Goal: Information Seeking & Learning: Compare options

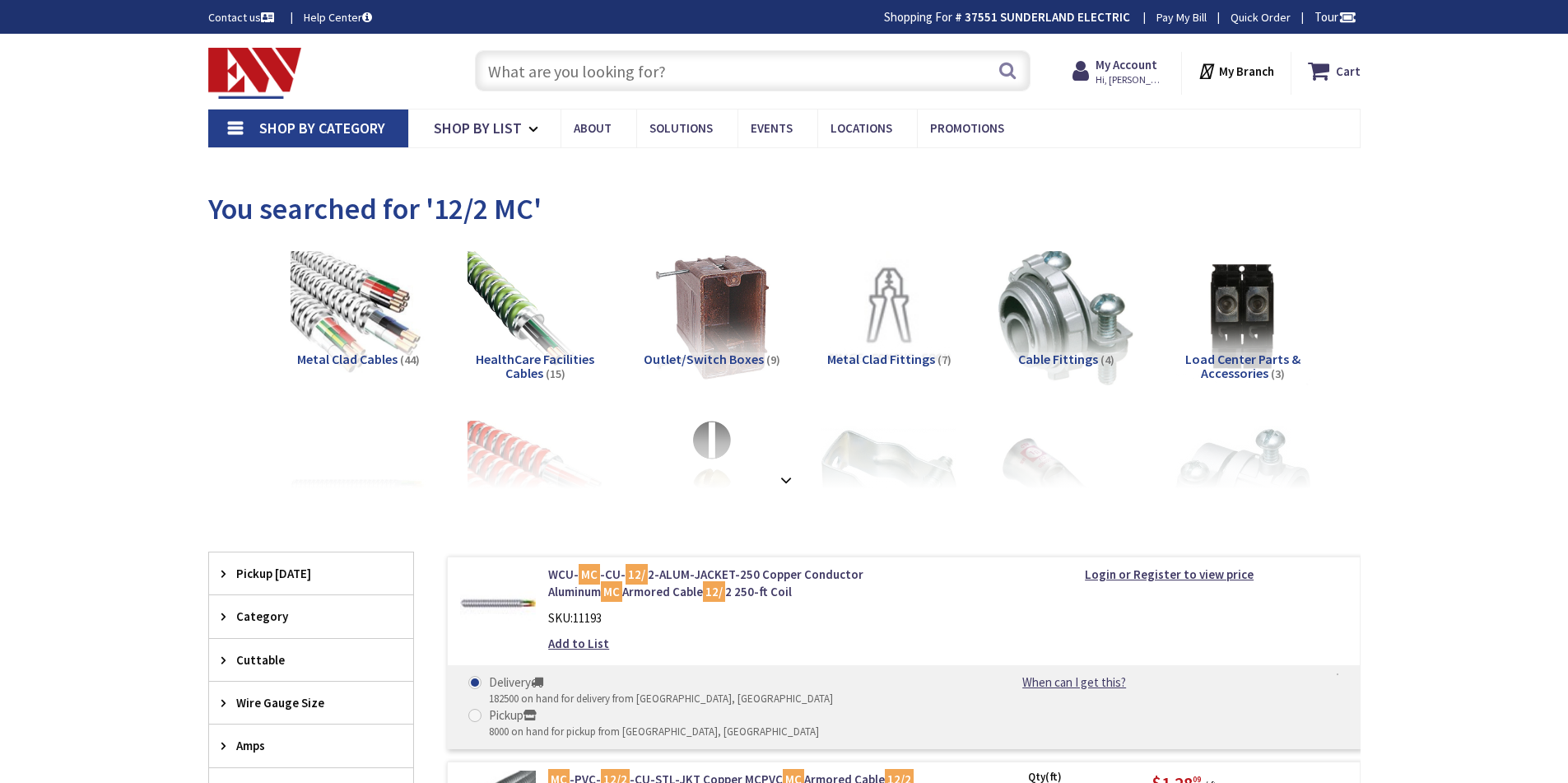
type input "[STREET_ADDRESS]"
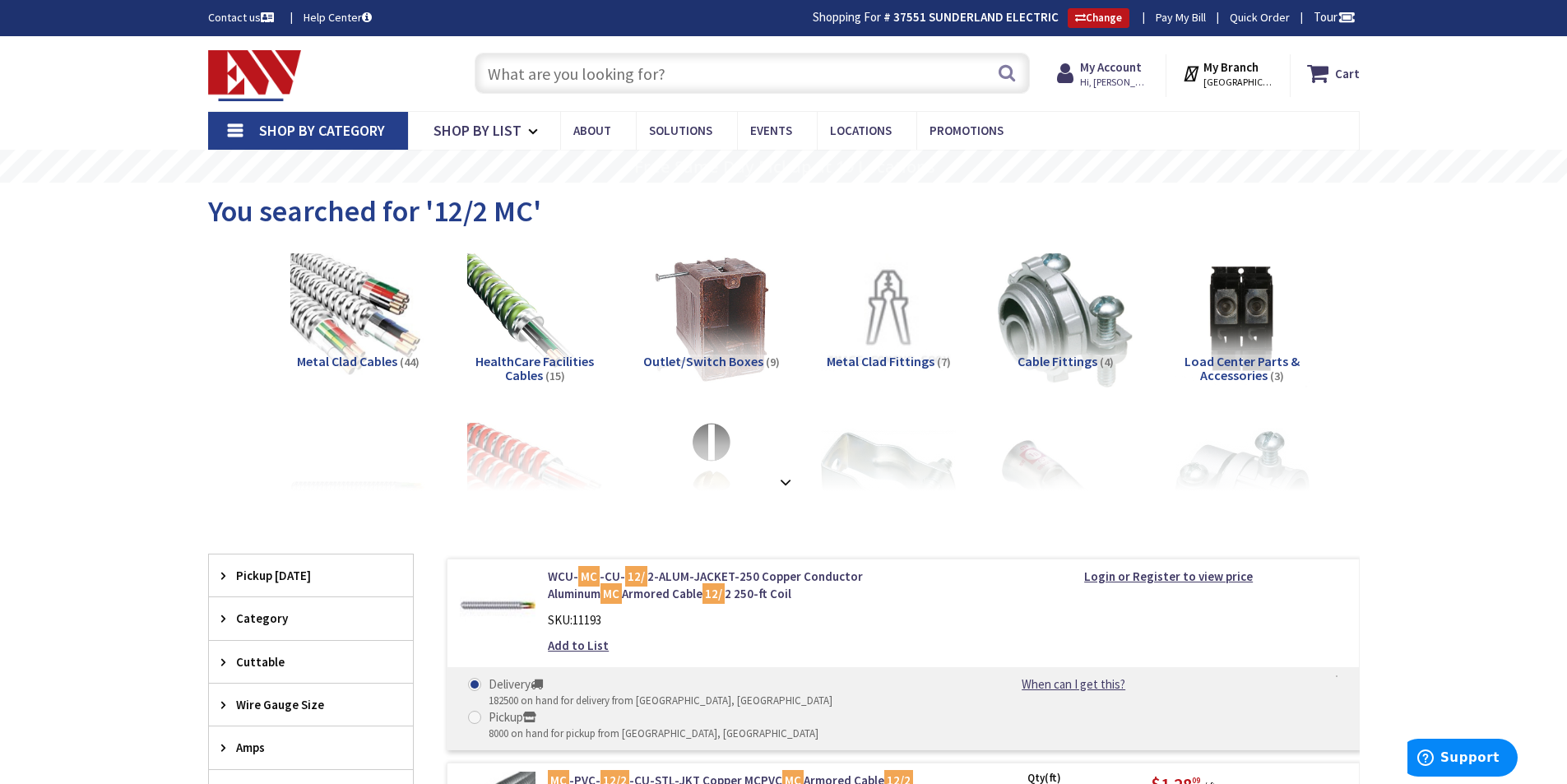
click at [570, 75] on input "text" at bounding box center [752, 73] width 555 height 41
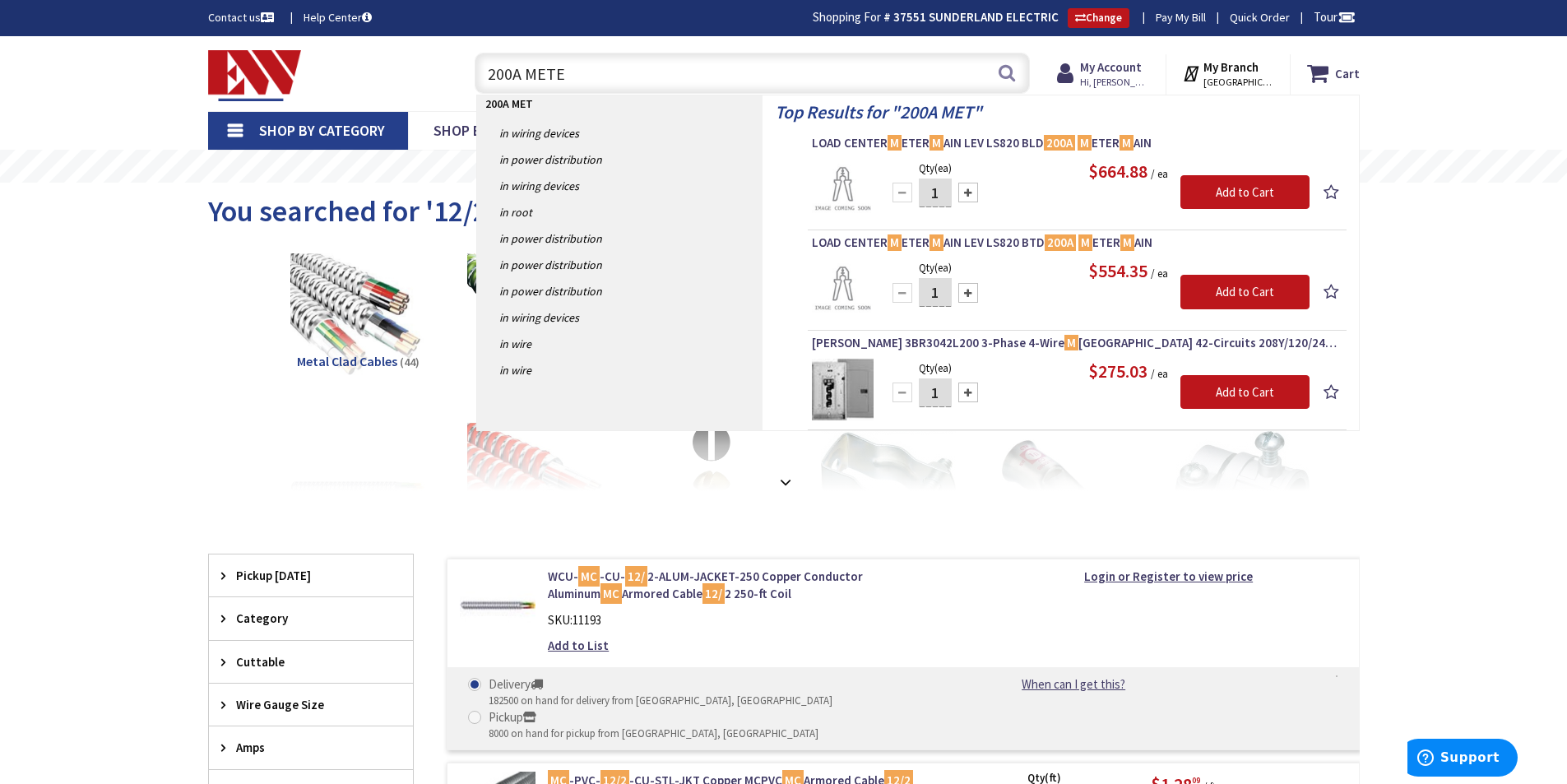
type input "200A METER"
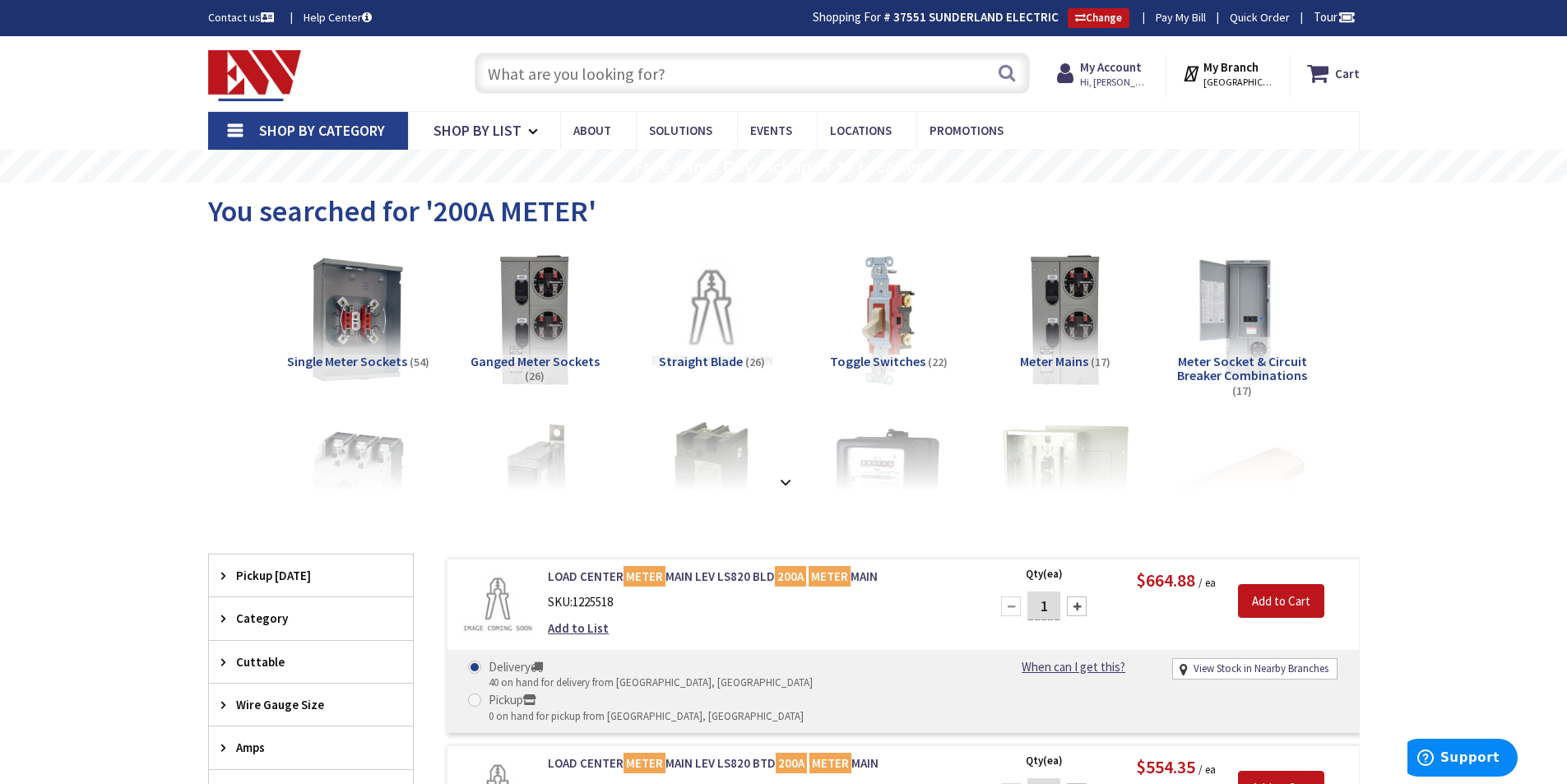
click at [383, 364] on span "Single Meter Sockets" at bounding box center [346, 361] width 120 height 17
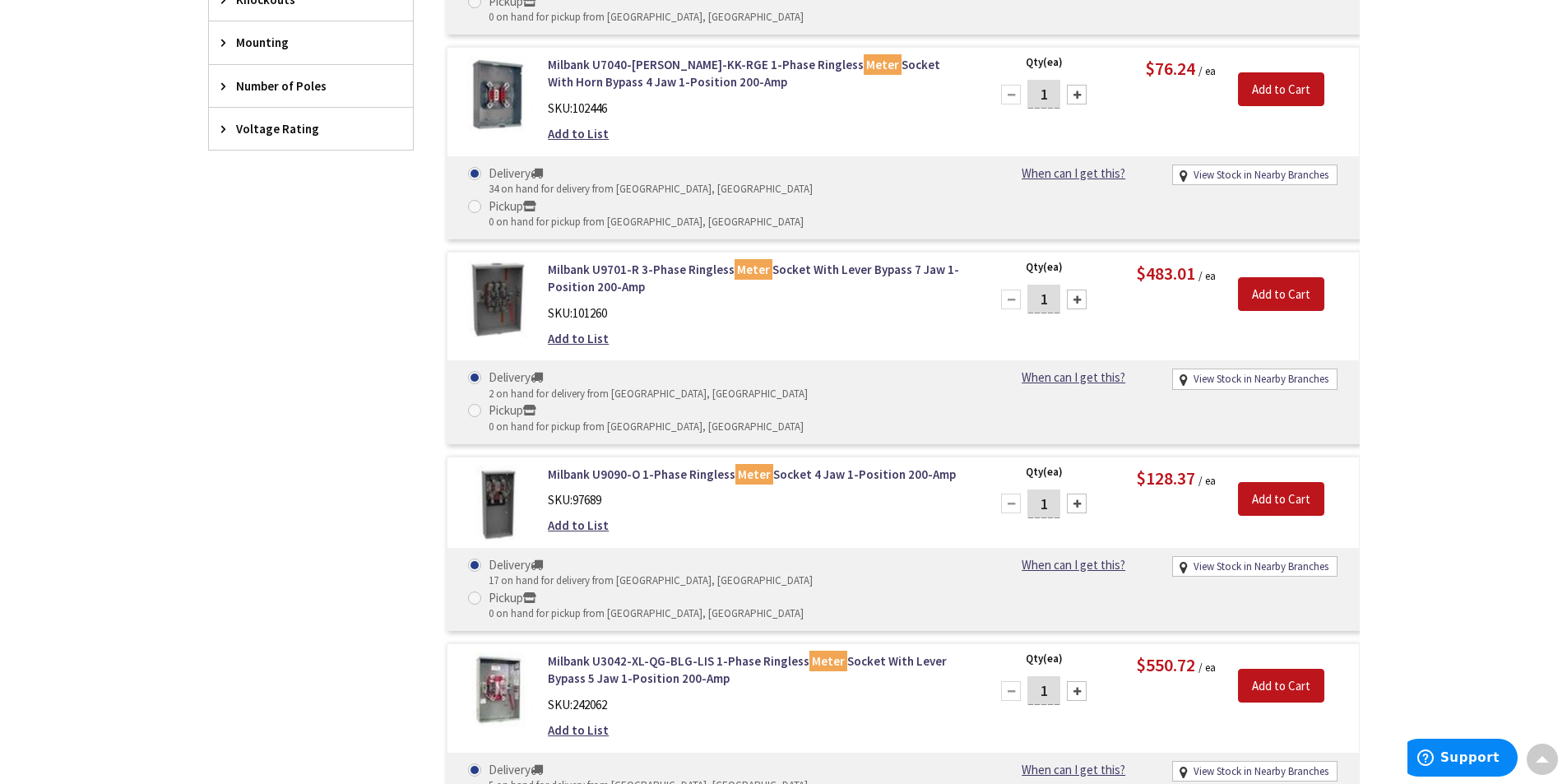
scroll to position [524, 0]
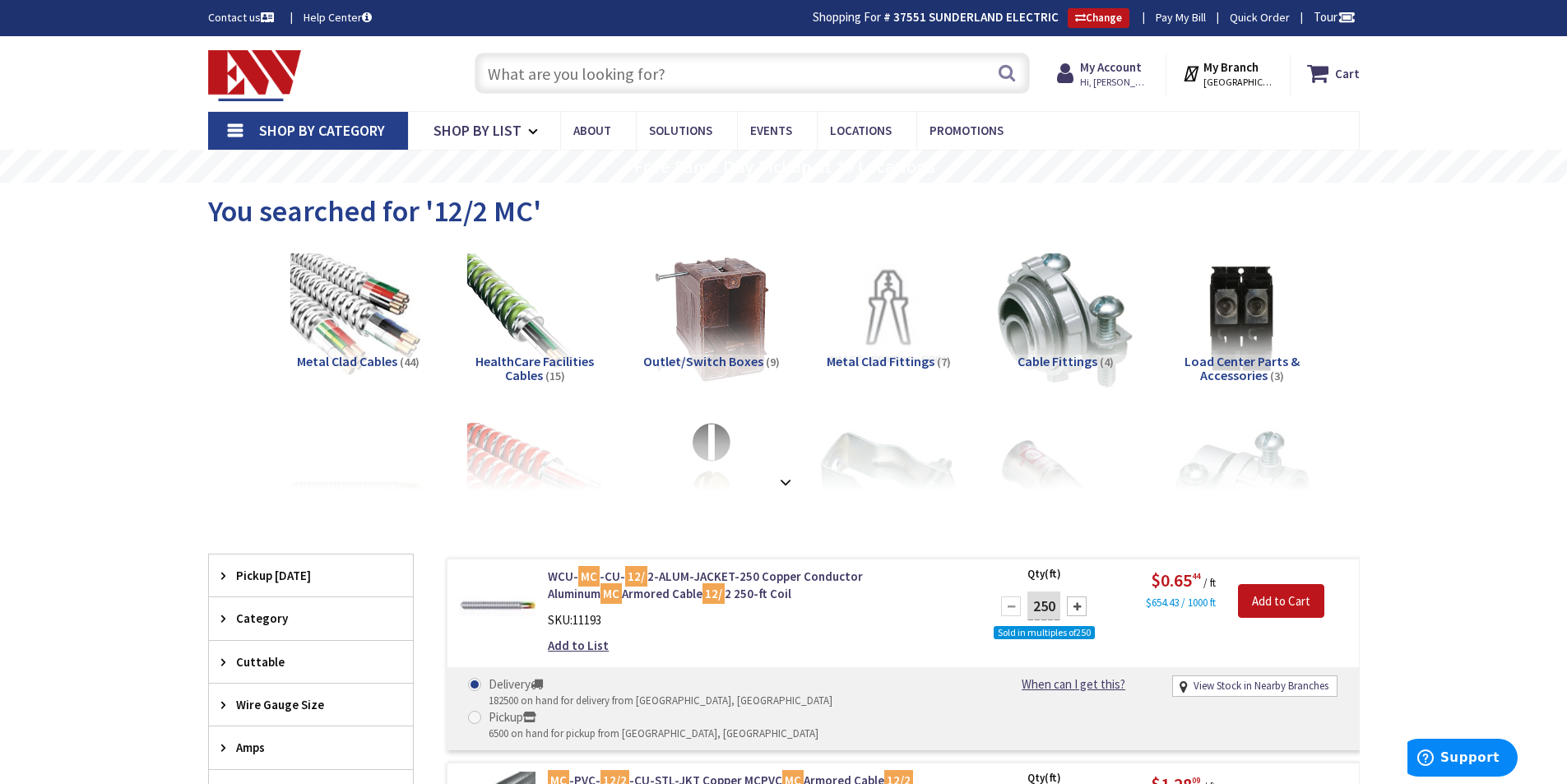
click at [577, 78] on input "text" at bounding box center [752, 73] width 555 height 41
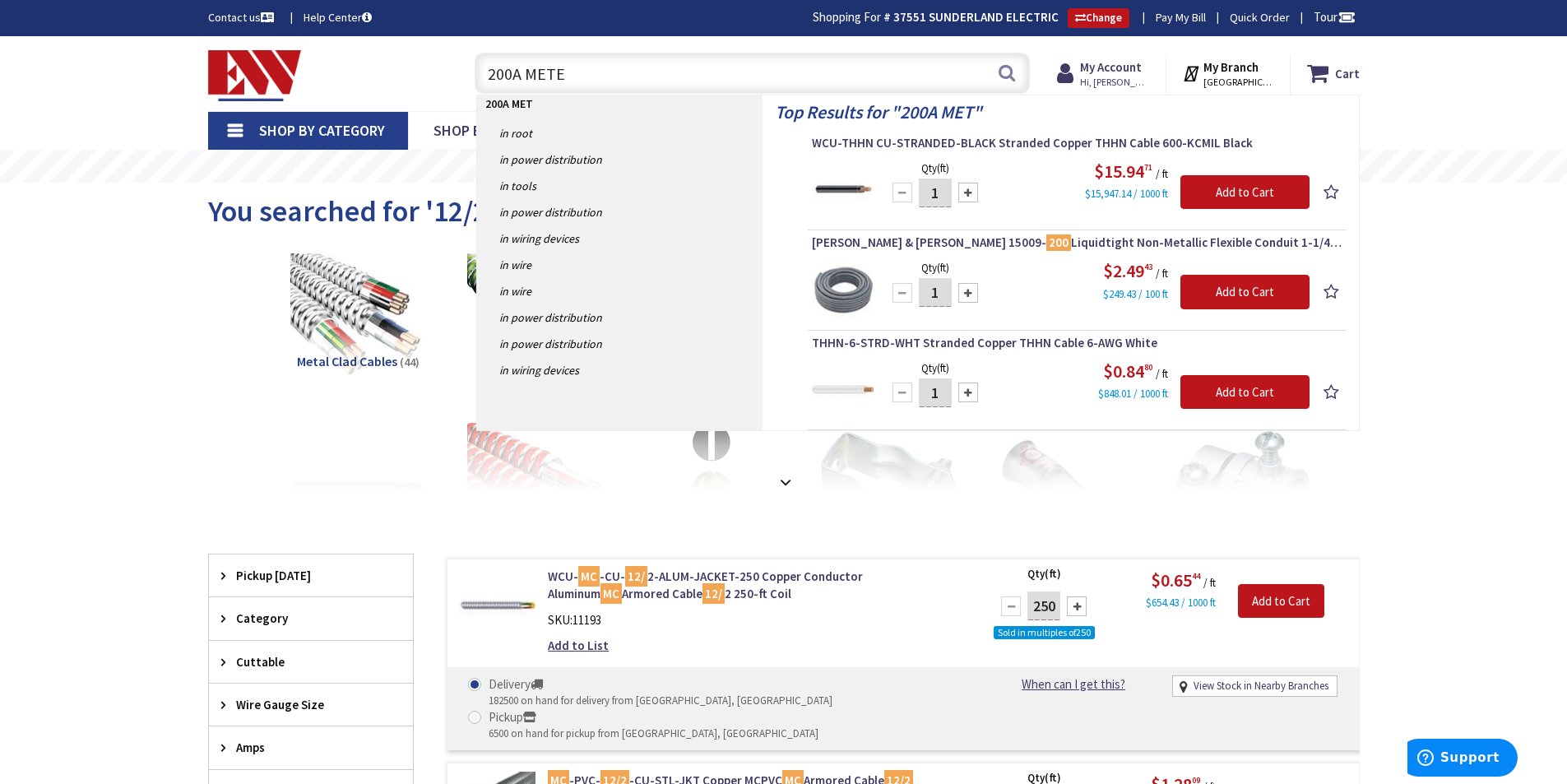
type input "200A METER"
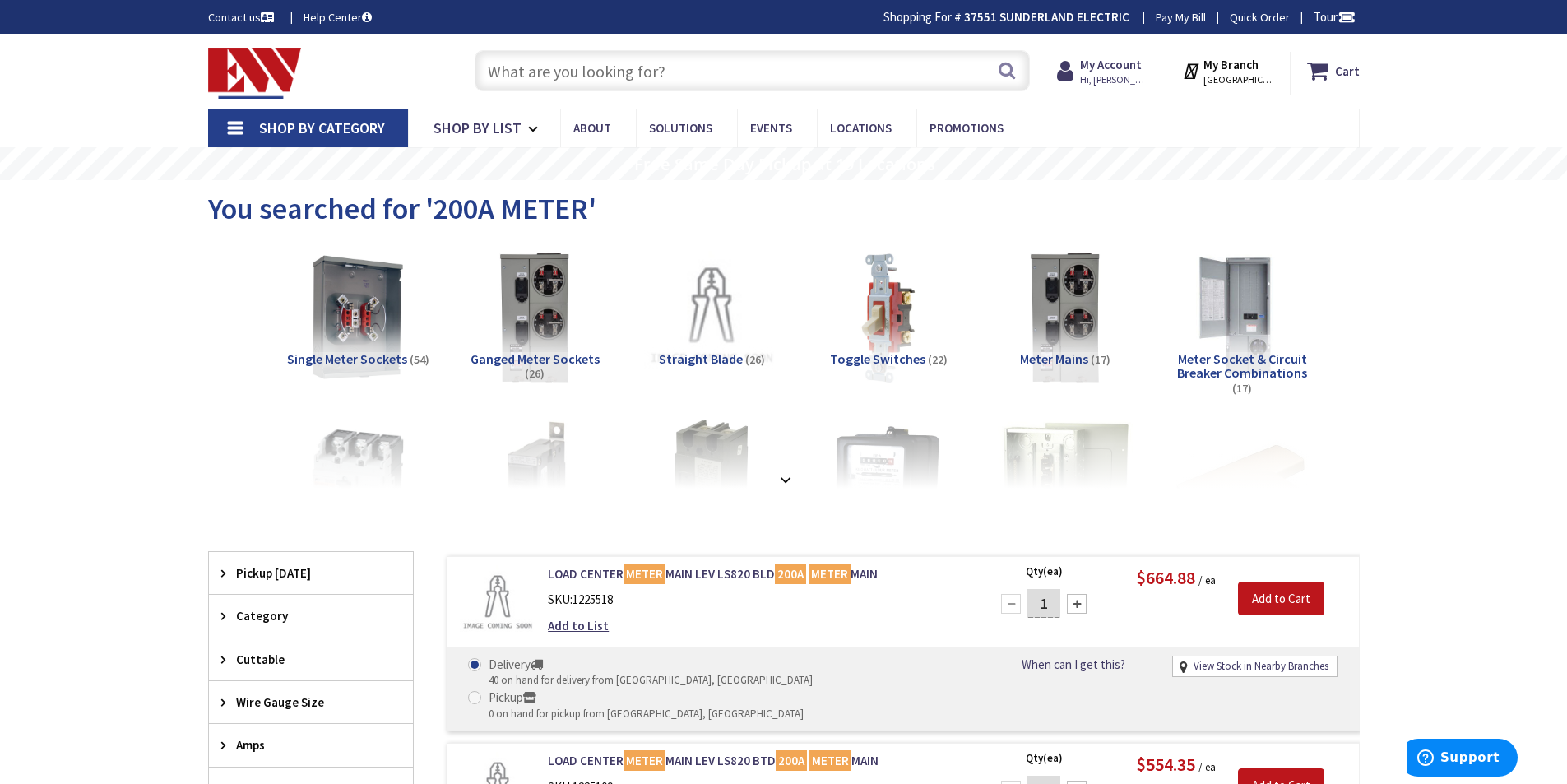
click at [1225, 365] on span "Meter Socket & Circuit Breaker Combinations" at bounding box center [1242, 366] width 130 height 31
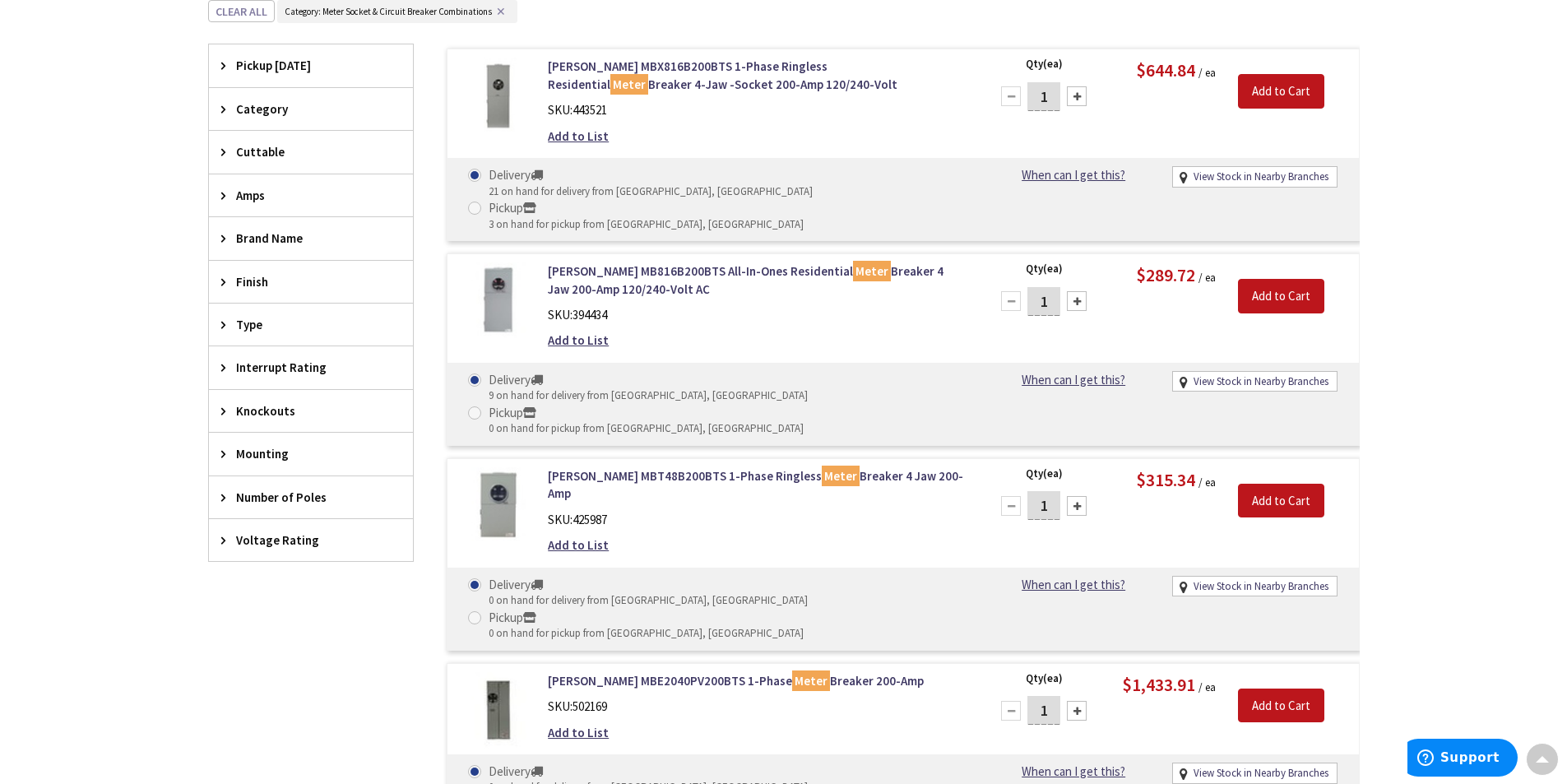
scroll to position [442, 0]
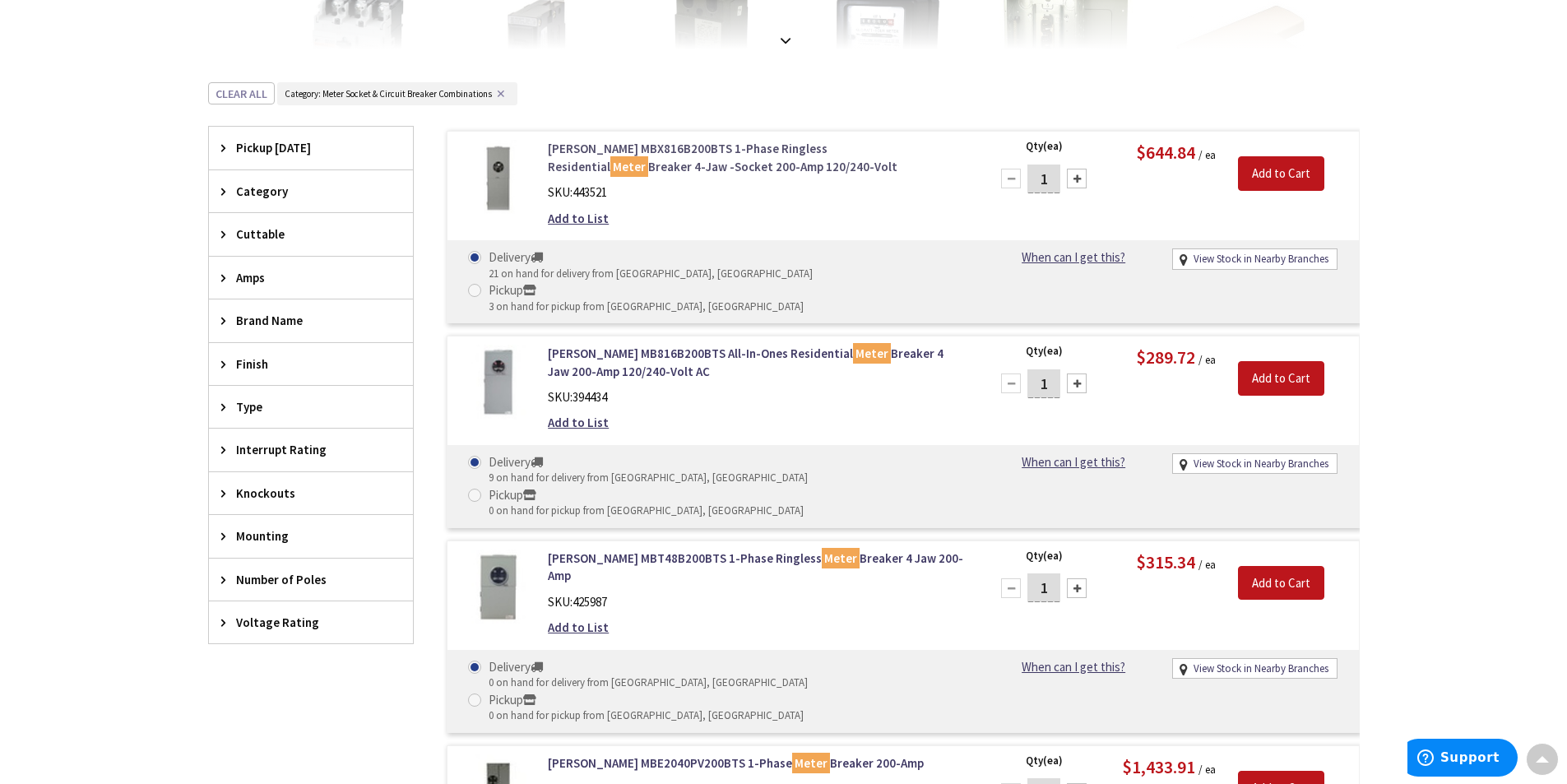
click at [609, 145] on link "Eaton MBX816B200BTS 1-Phase Ringless Residential Meter Breaker 4-Jaw -Socket 20…" at bounding box center [757, 158] width 419 height 35
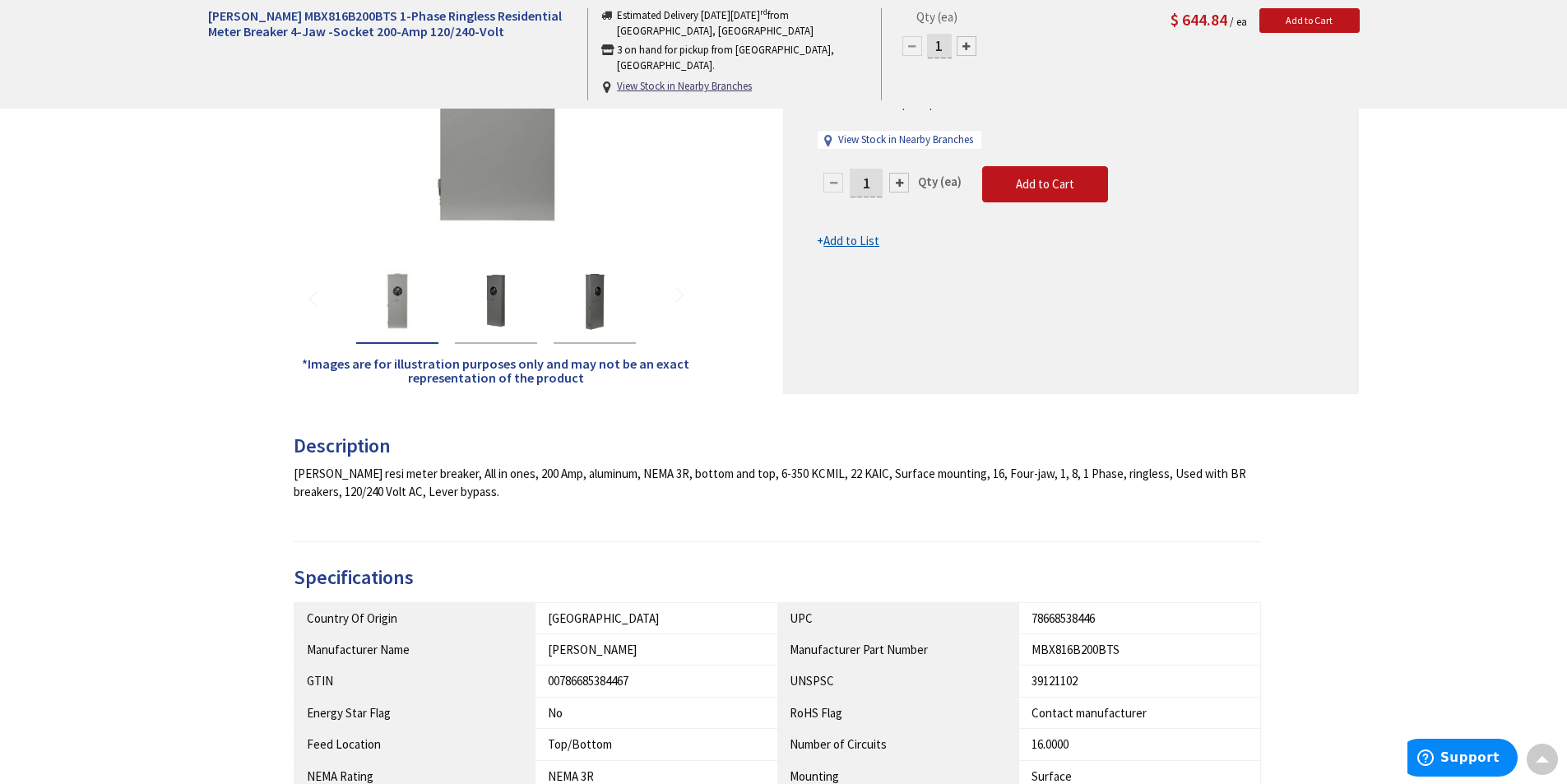
scroll to position [496, 0]
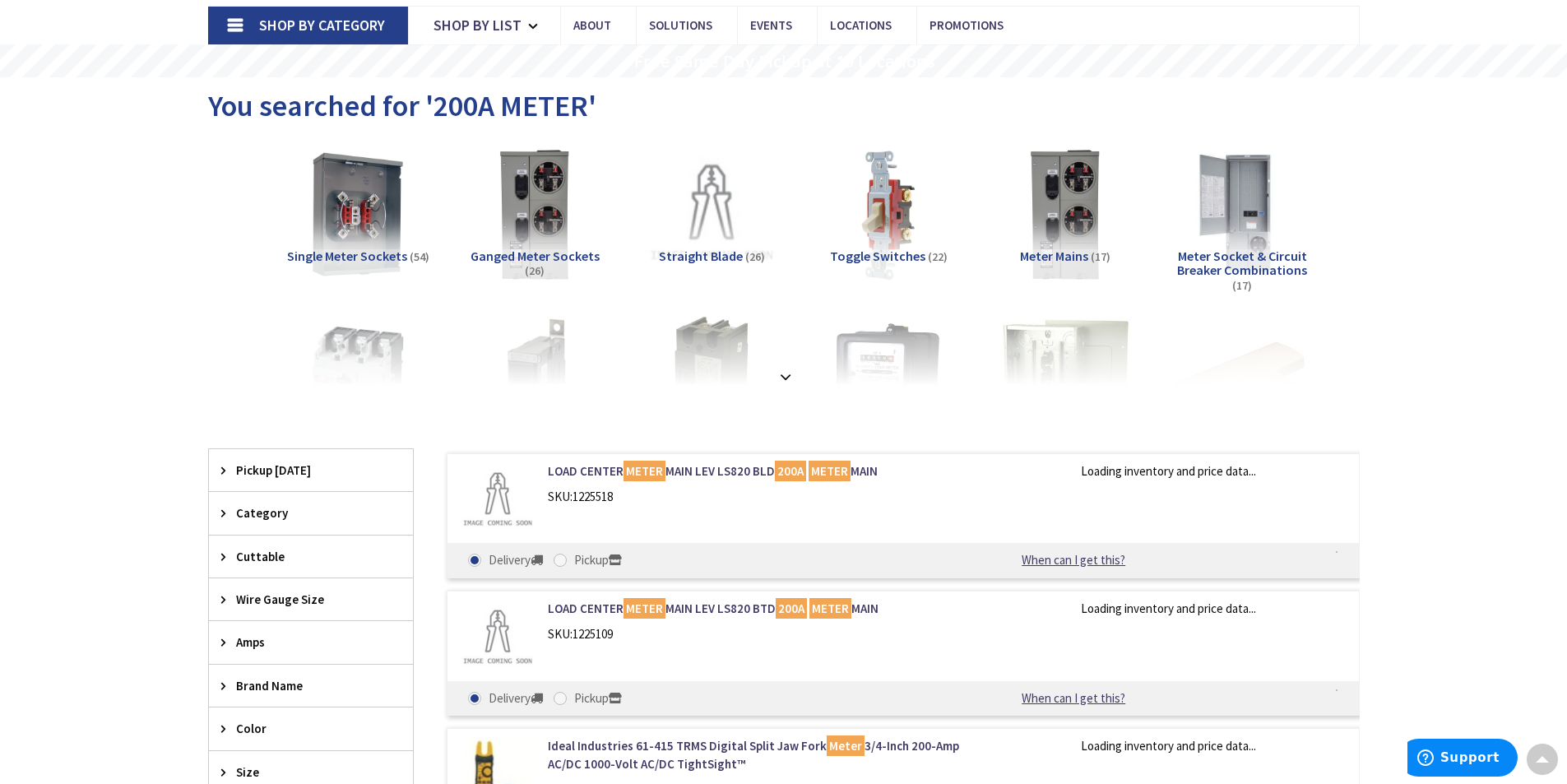
click at [1243, 267] on span "Meter Socket & Circuit Breaker Combinations" at bounding box center [1242, 262] width 130 height 31
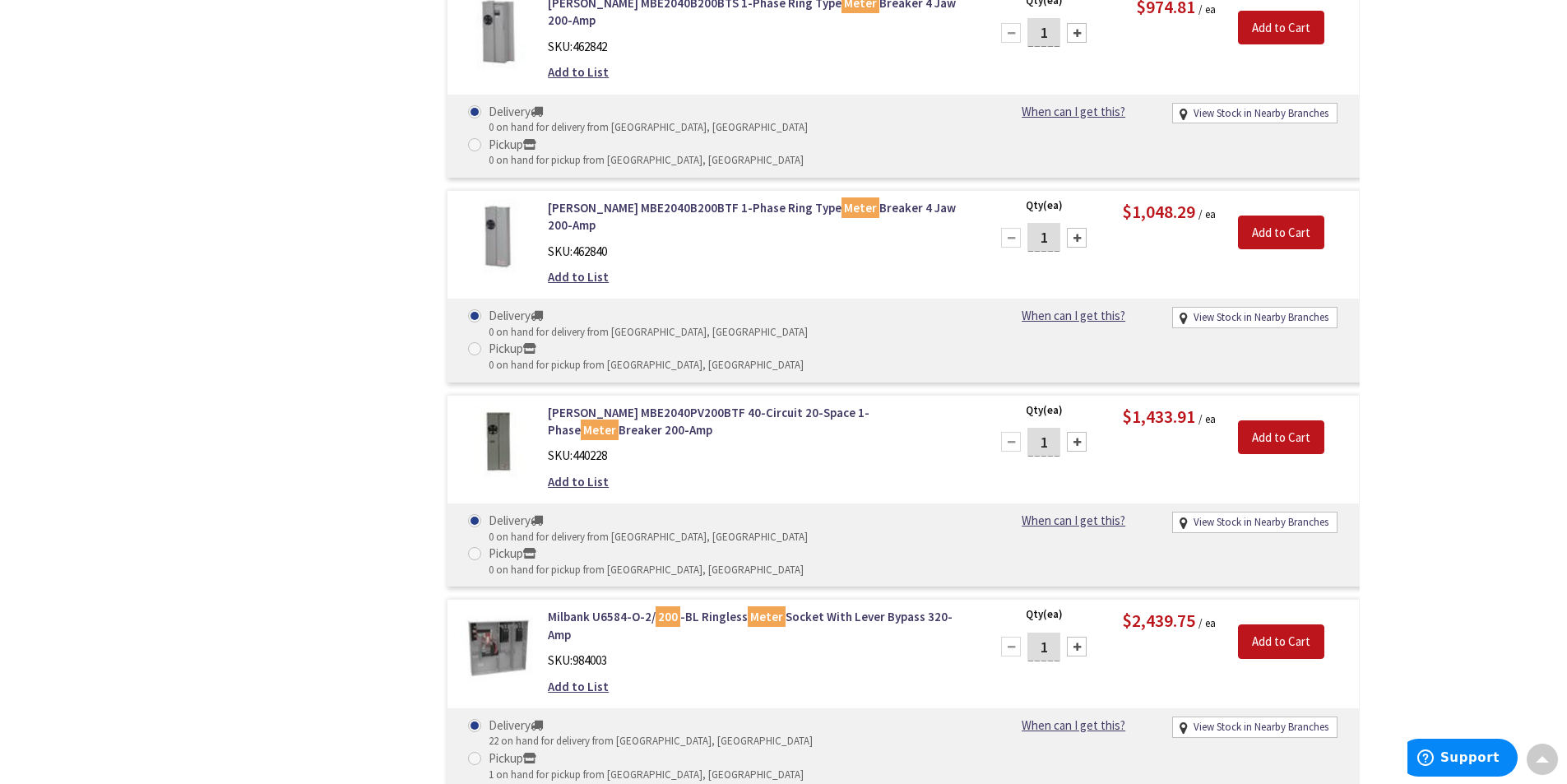
scroll to position [1675, 0]
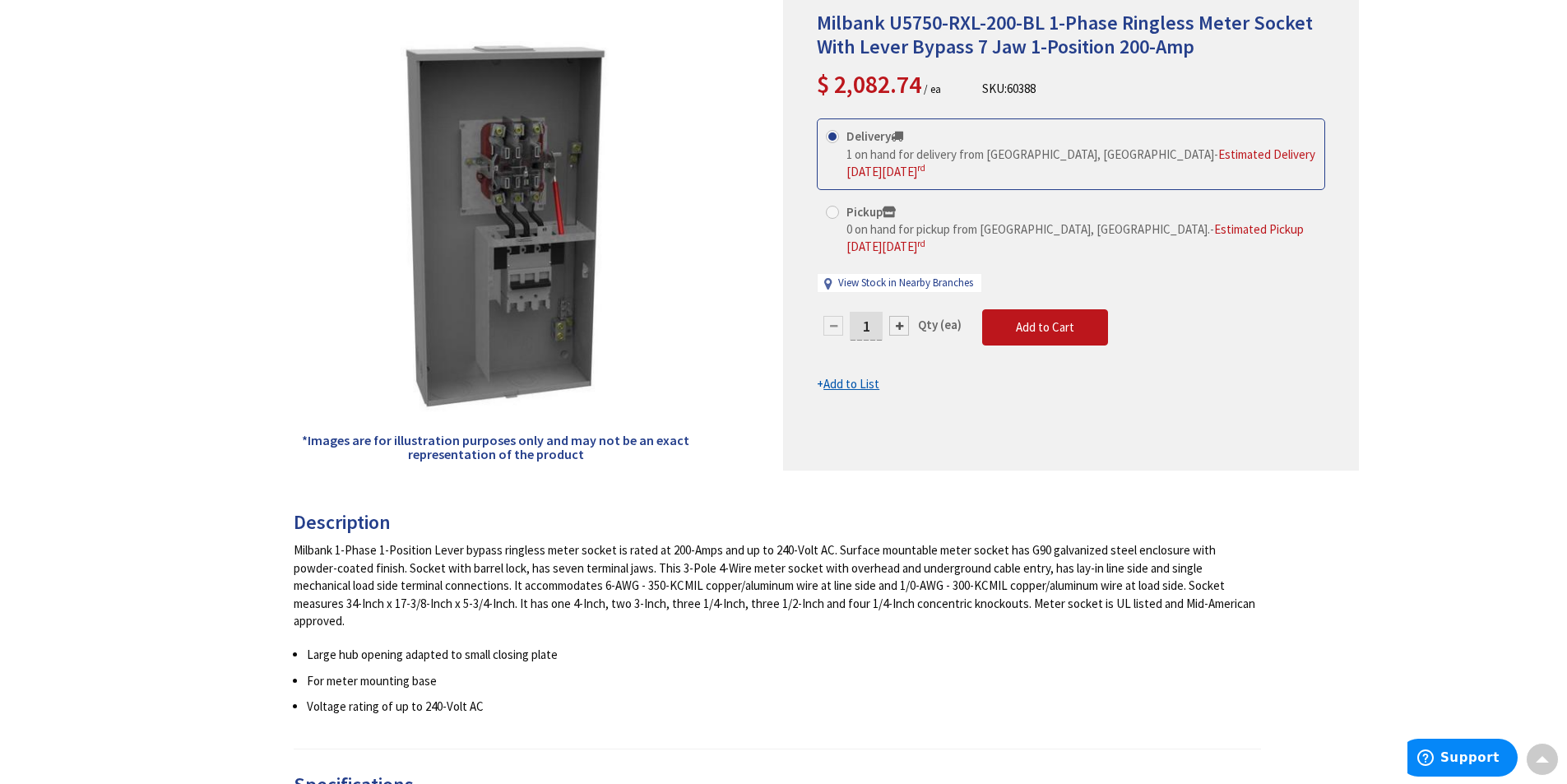
scroll to position [164, 0]
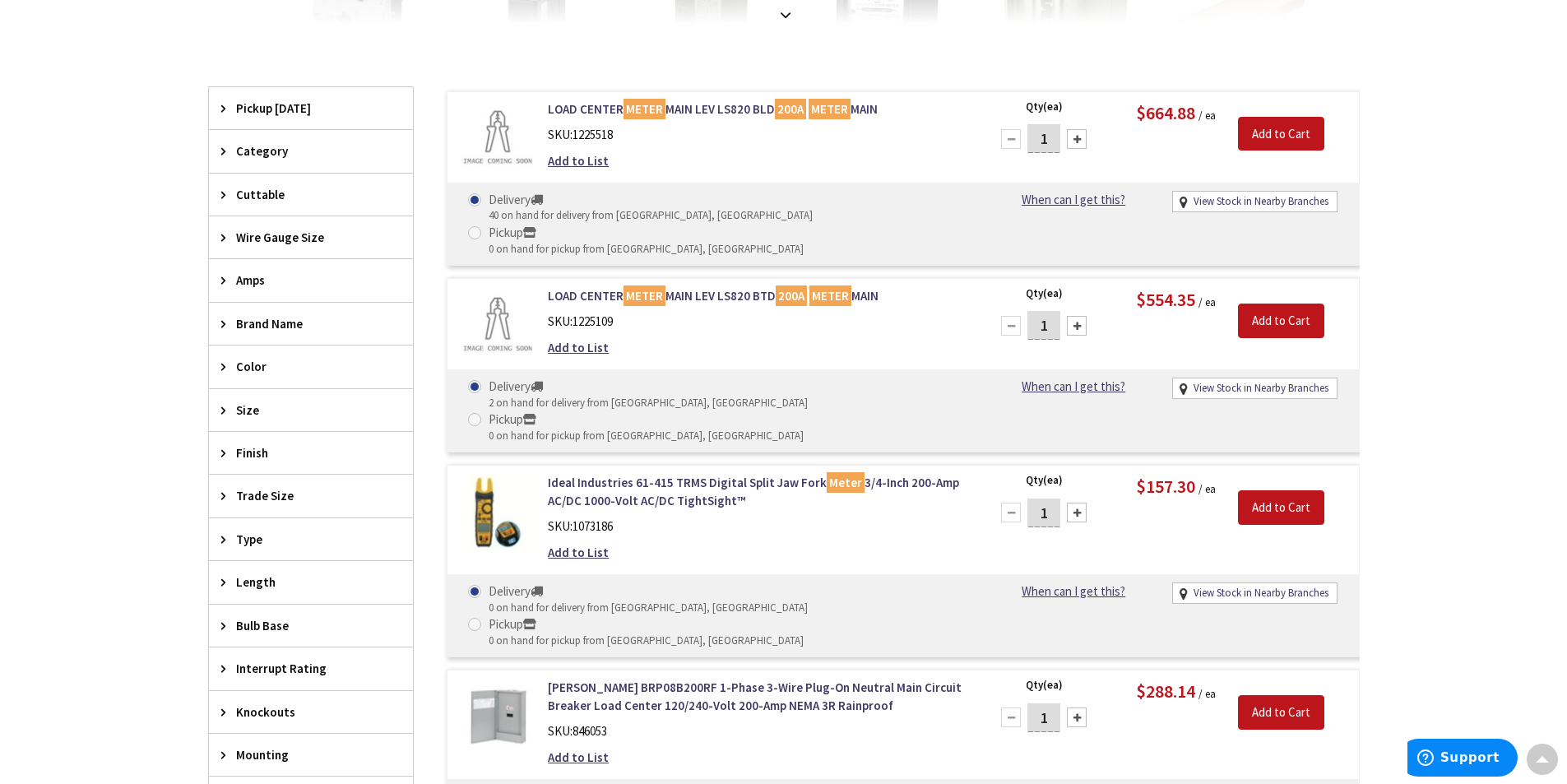
scroll to position [138, 0]
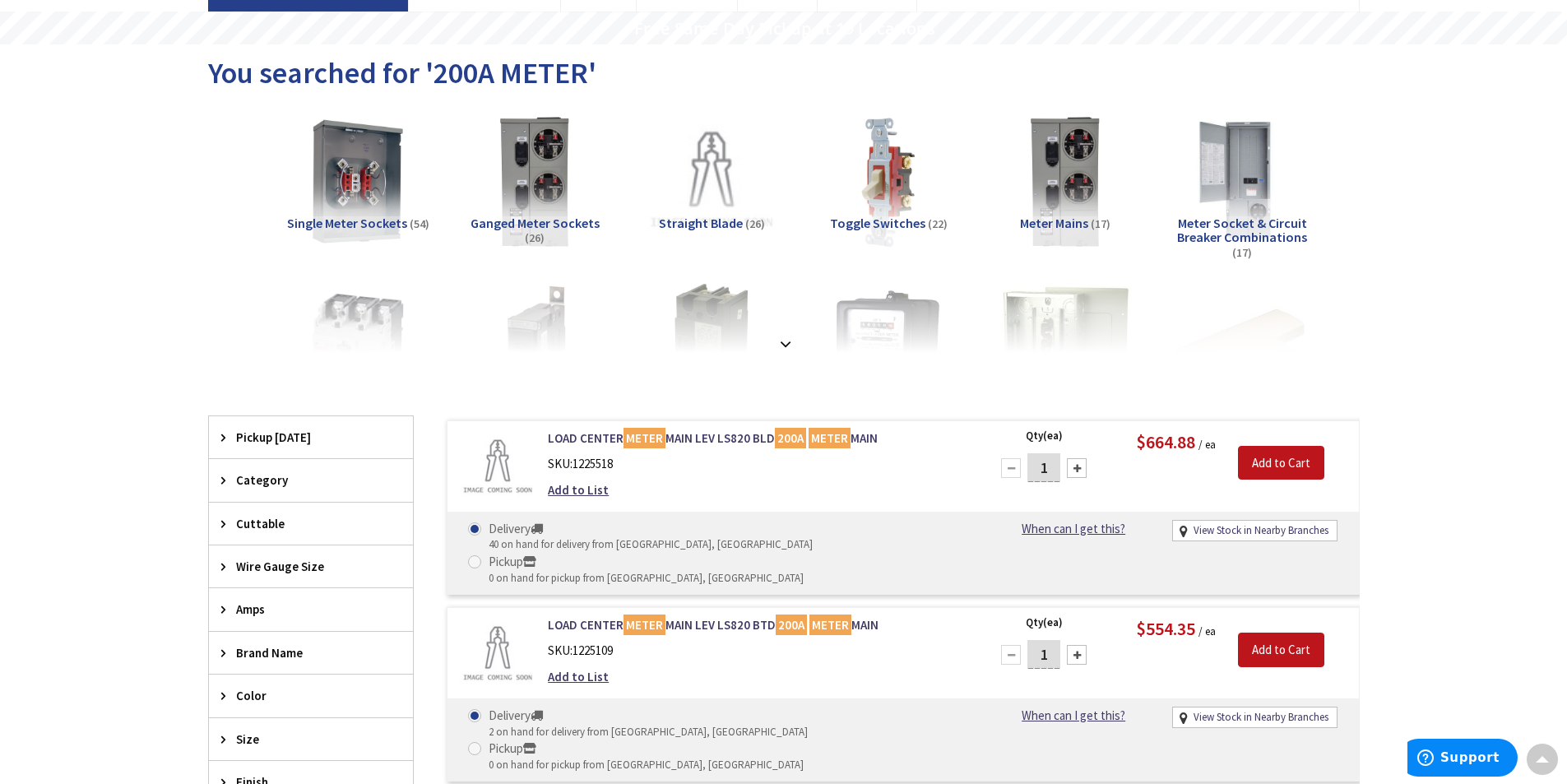
click at [1195, 241] on span "Meter Socket & Circuit Breaker Combinations" at bounding box center [1242, 230] width 130 height 31
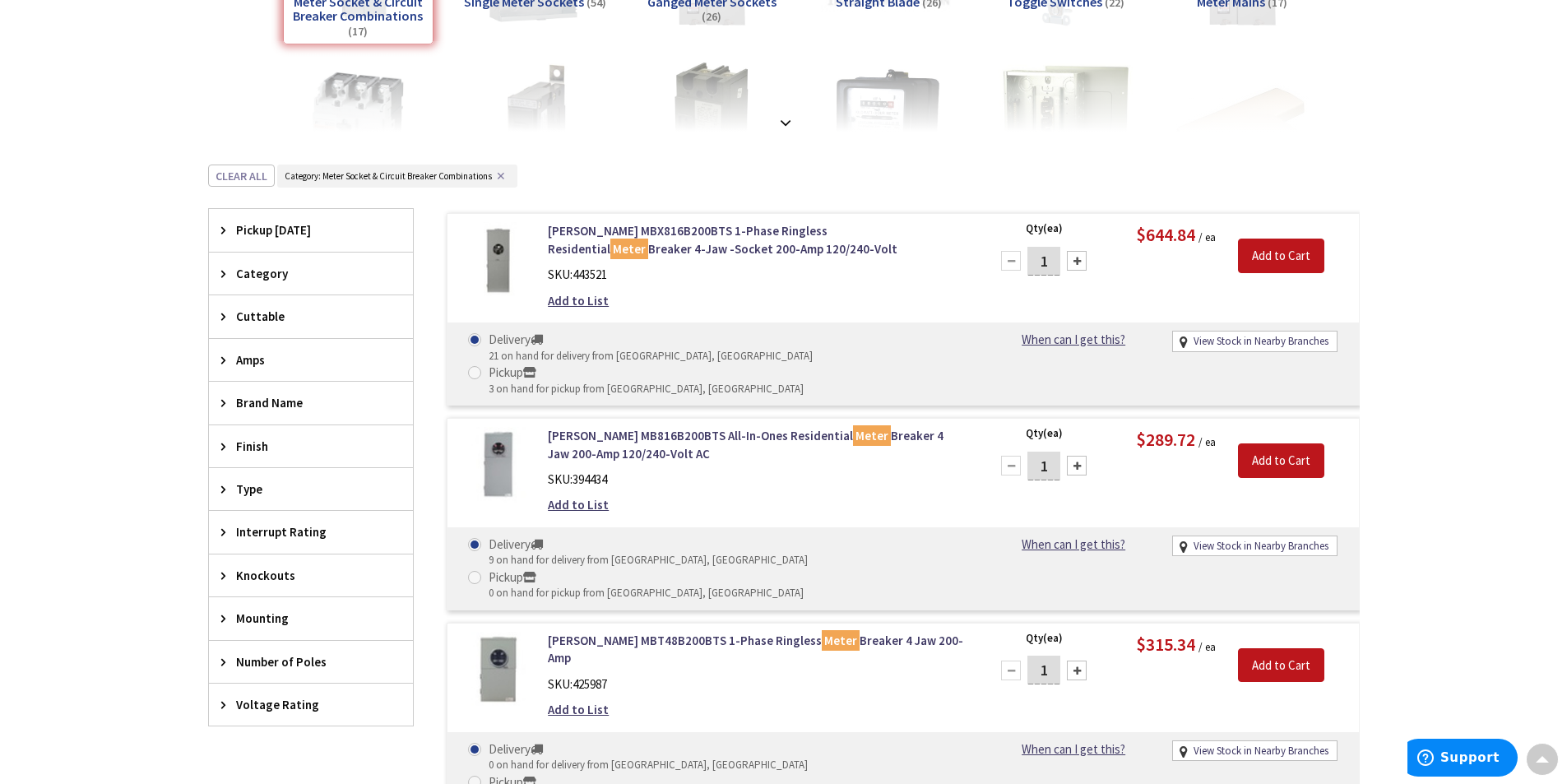
scroll to position [442, 0]
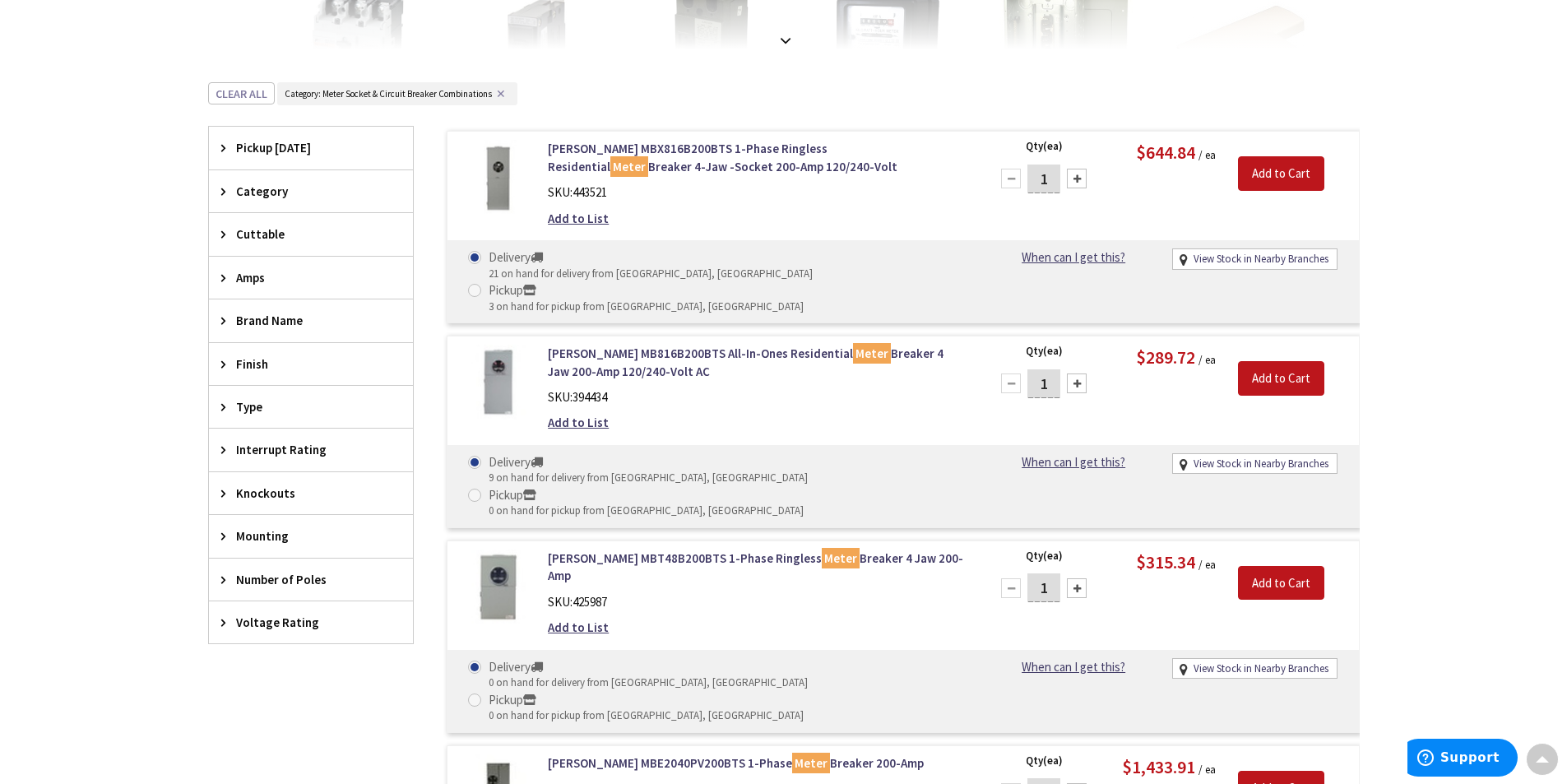
click at [256, 406] on span "Type" at bounding box center [303, 407] width 134 height 18
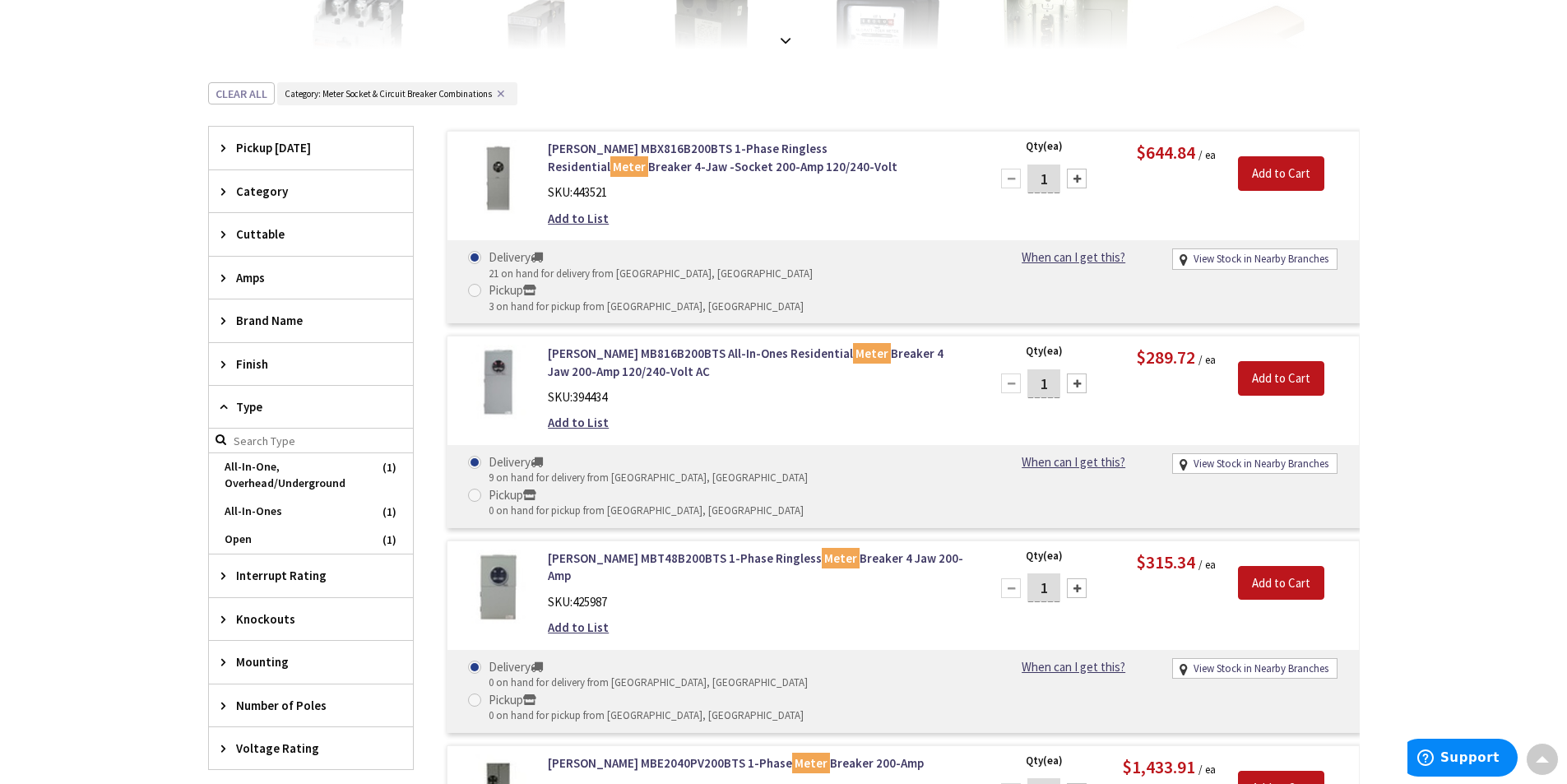
click at [256, 406] on span "Type" at bounding box center [303, 407] width 134 height 18
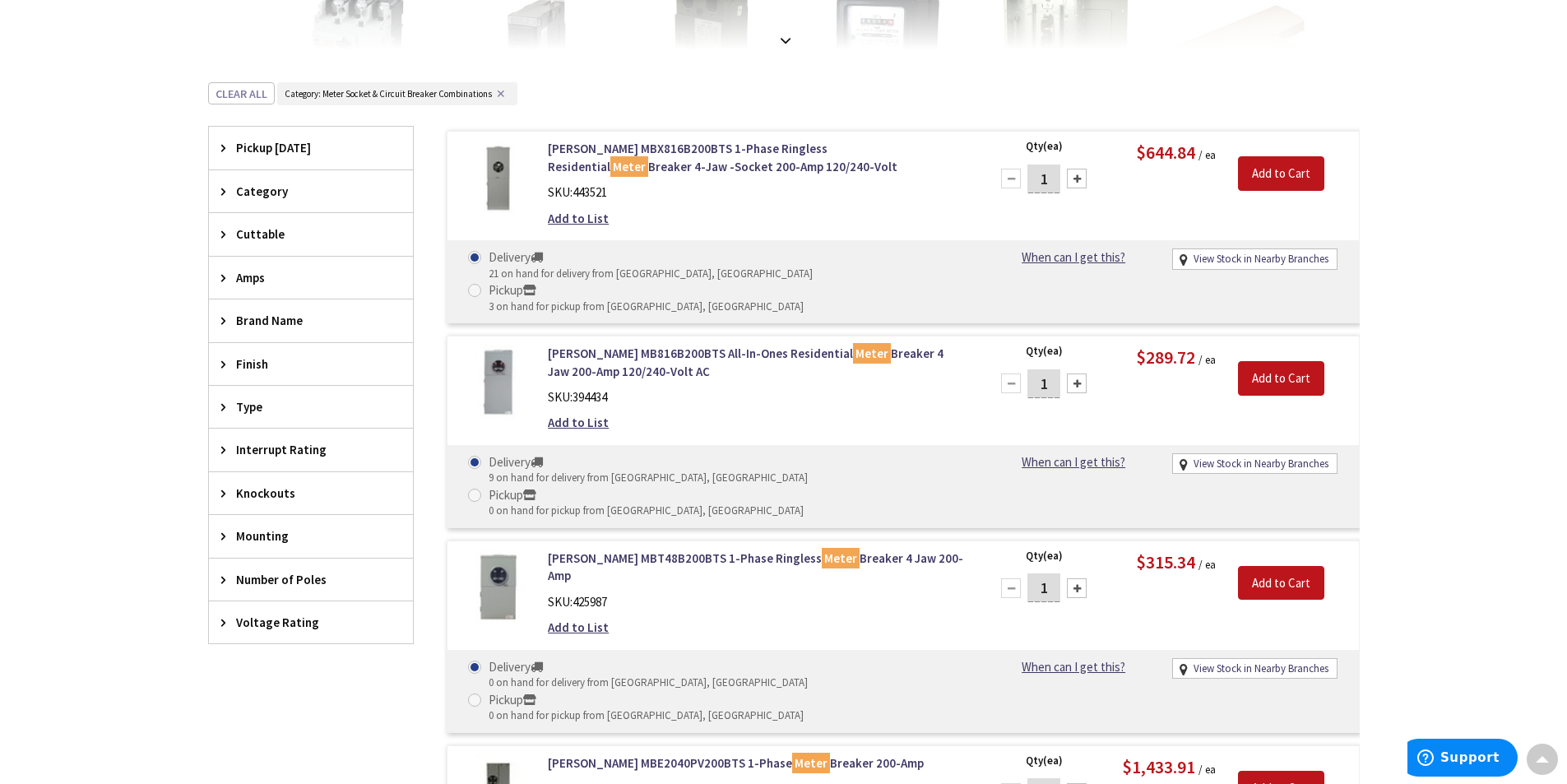
click at [284, 622] on span "Voltage Rating" at bounding box center [303, 622] width 134 height 18
click at [157, 547] on div "Skip to Content Toggle Nav Search Cart My Cart Close" at bounding box center [784, 570] width 1567 height 1953
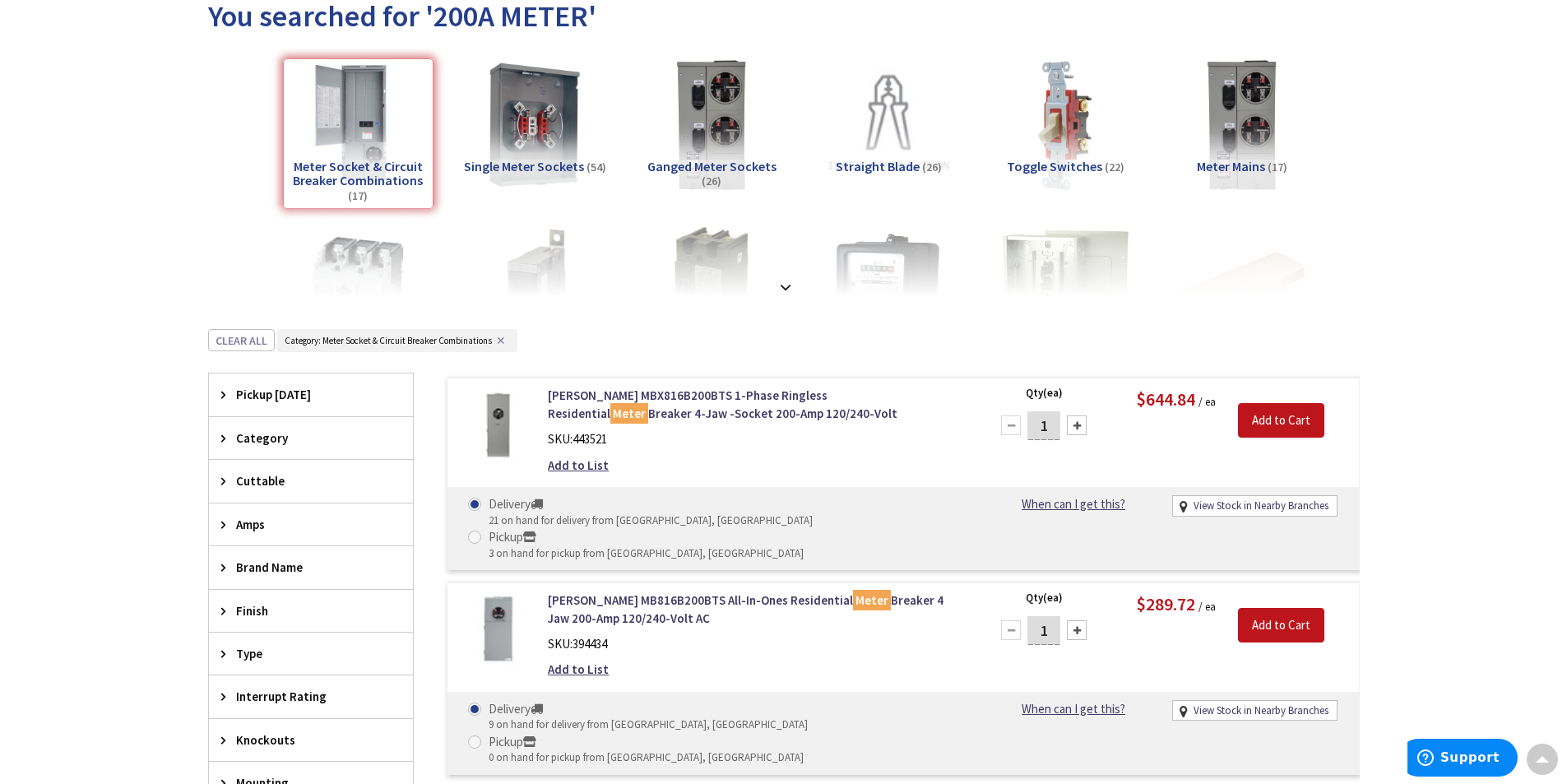
scroll to position [0, 0]
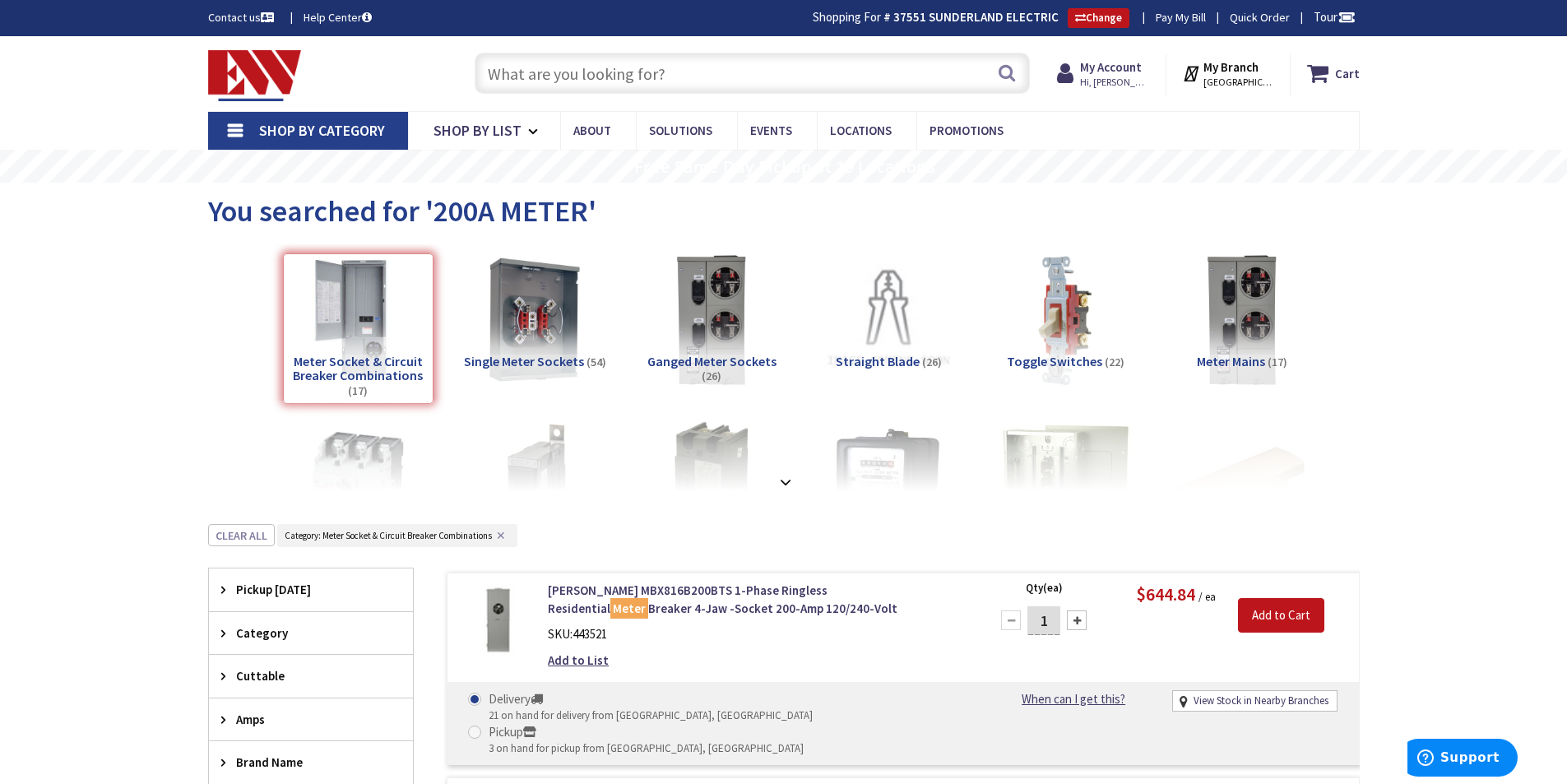
click at [630, 77] on input "text" at bounding box center [752, 73] width 555 height 41
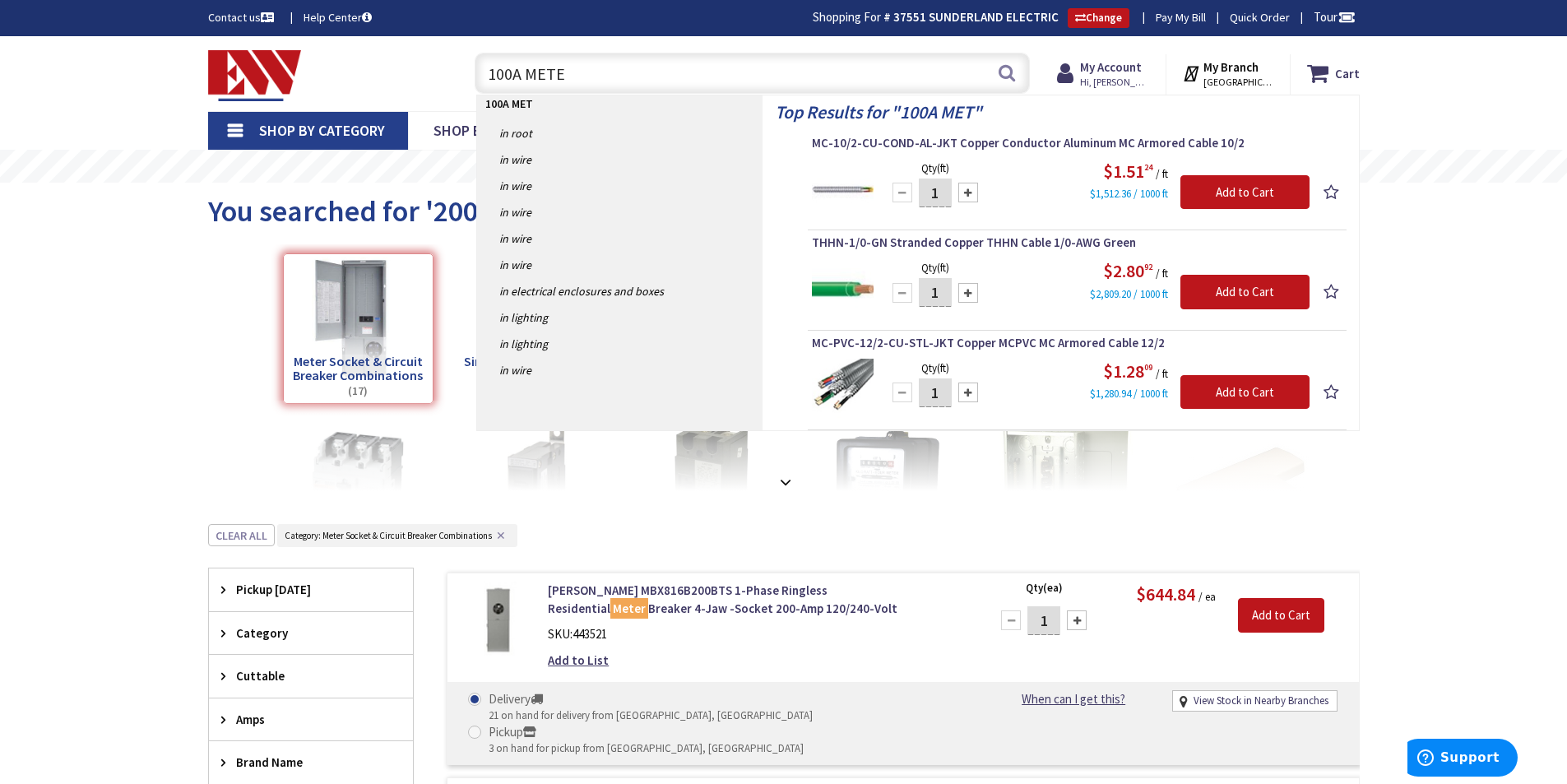
type input "100A METER"
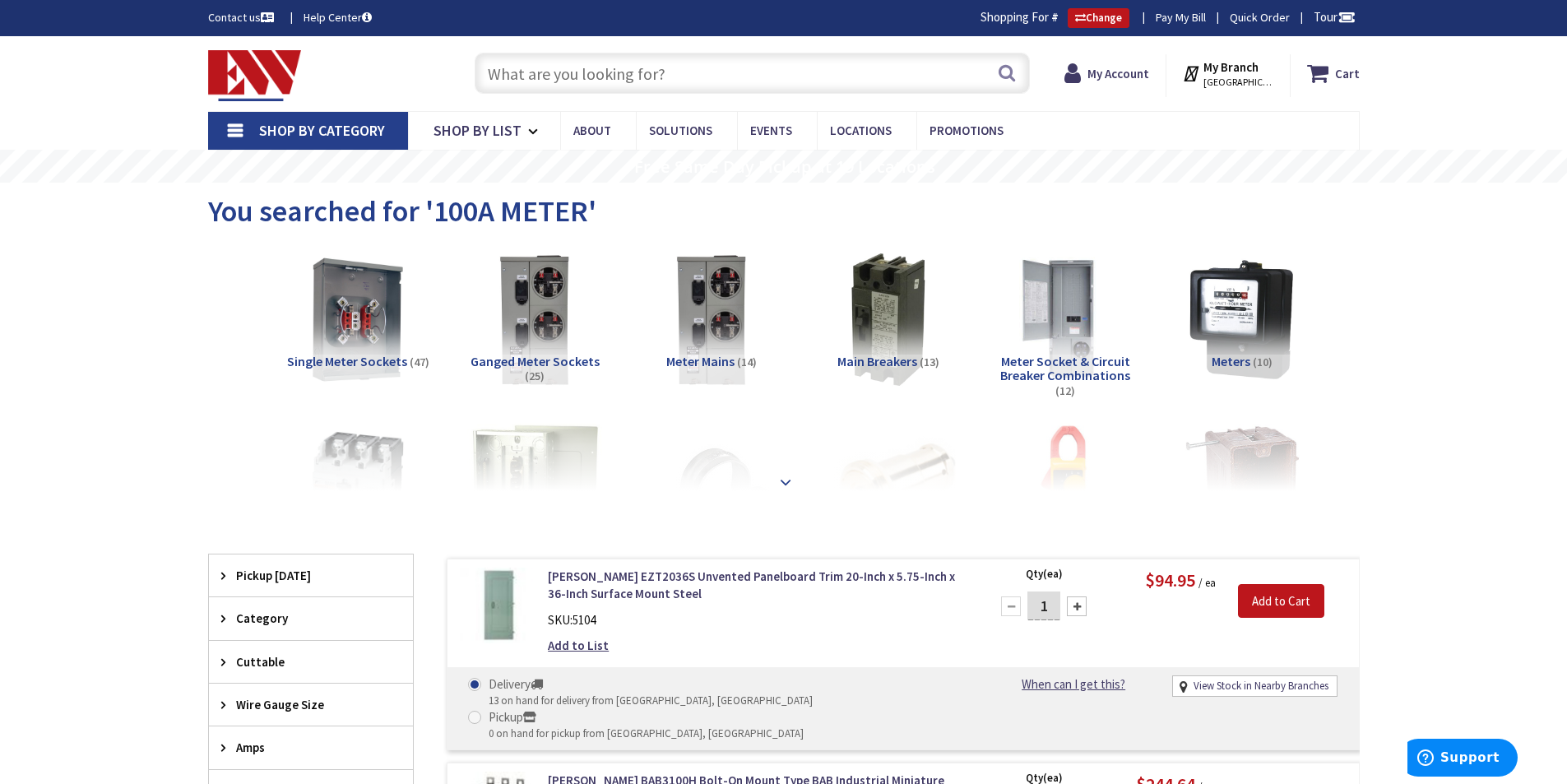
scroll to position [82, 0]
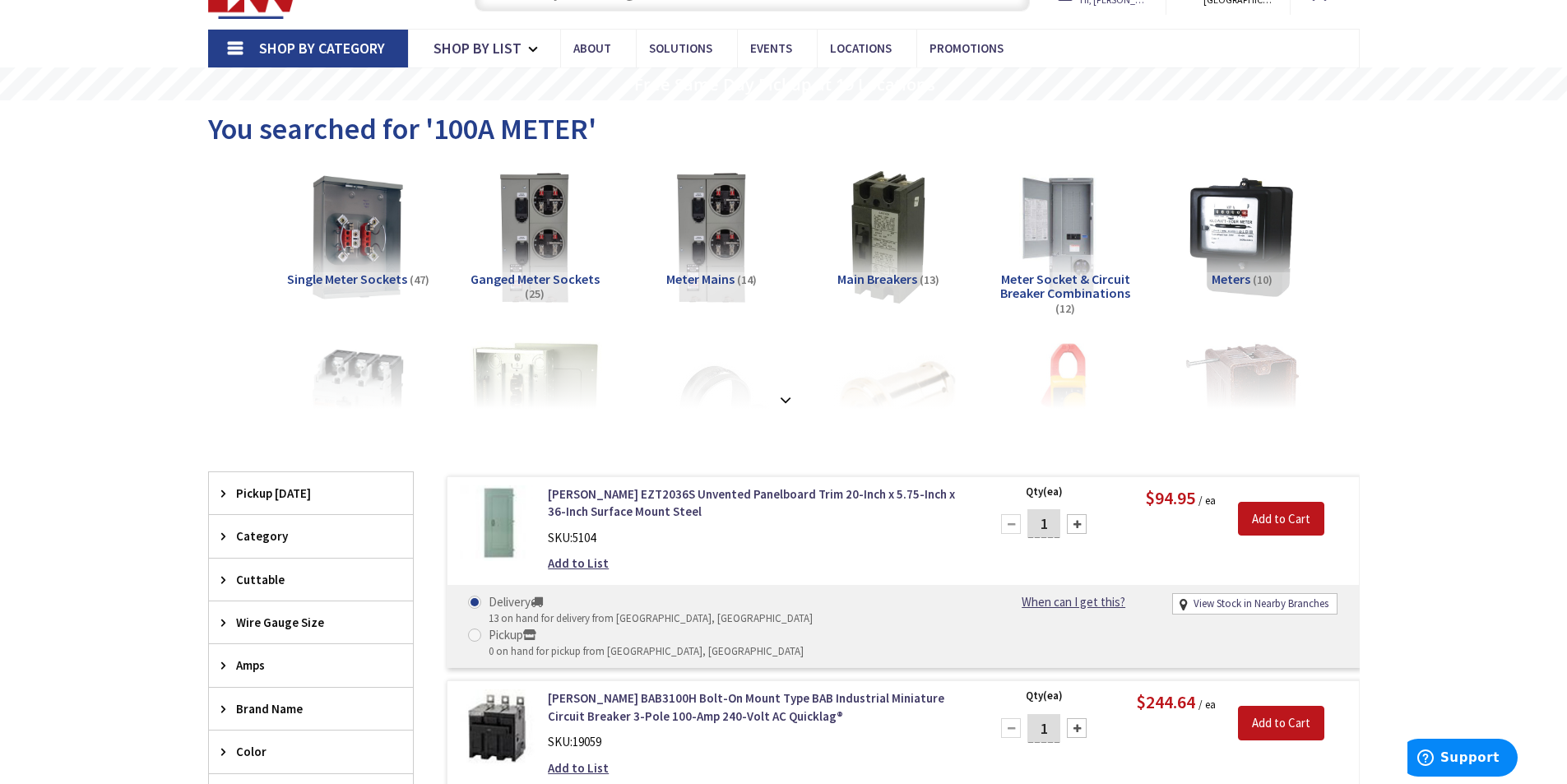
click at [1033, 287] on span "Meter Socket & Circuit Breaker Combinations" at bounding box center [1065, 286] width 130 height 31
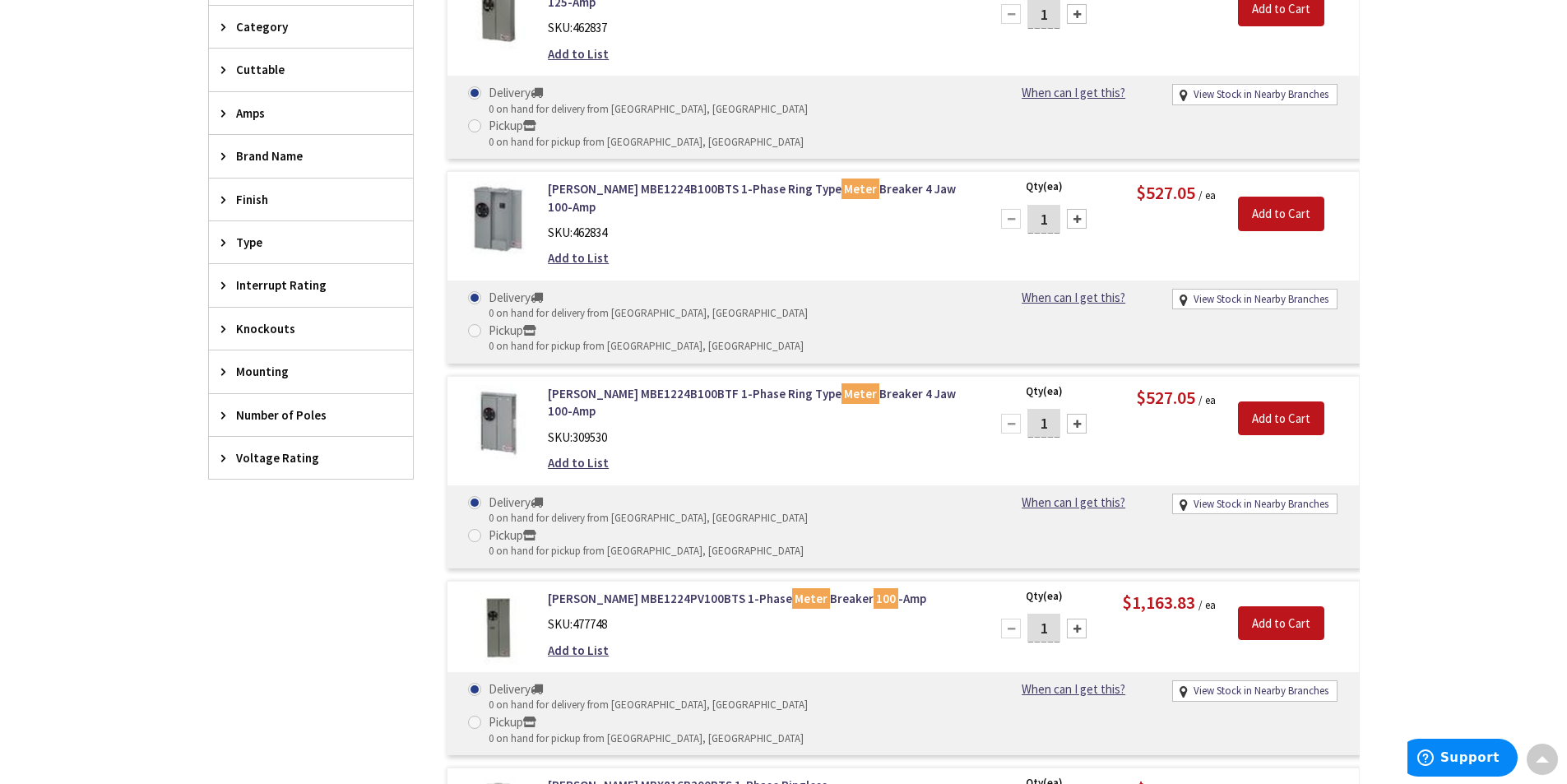
scroll to position [442, 0]
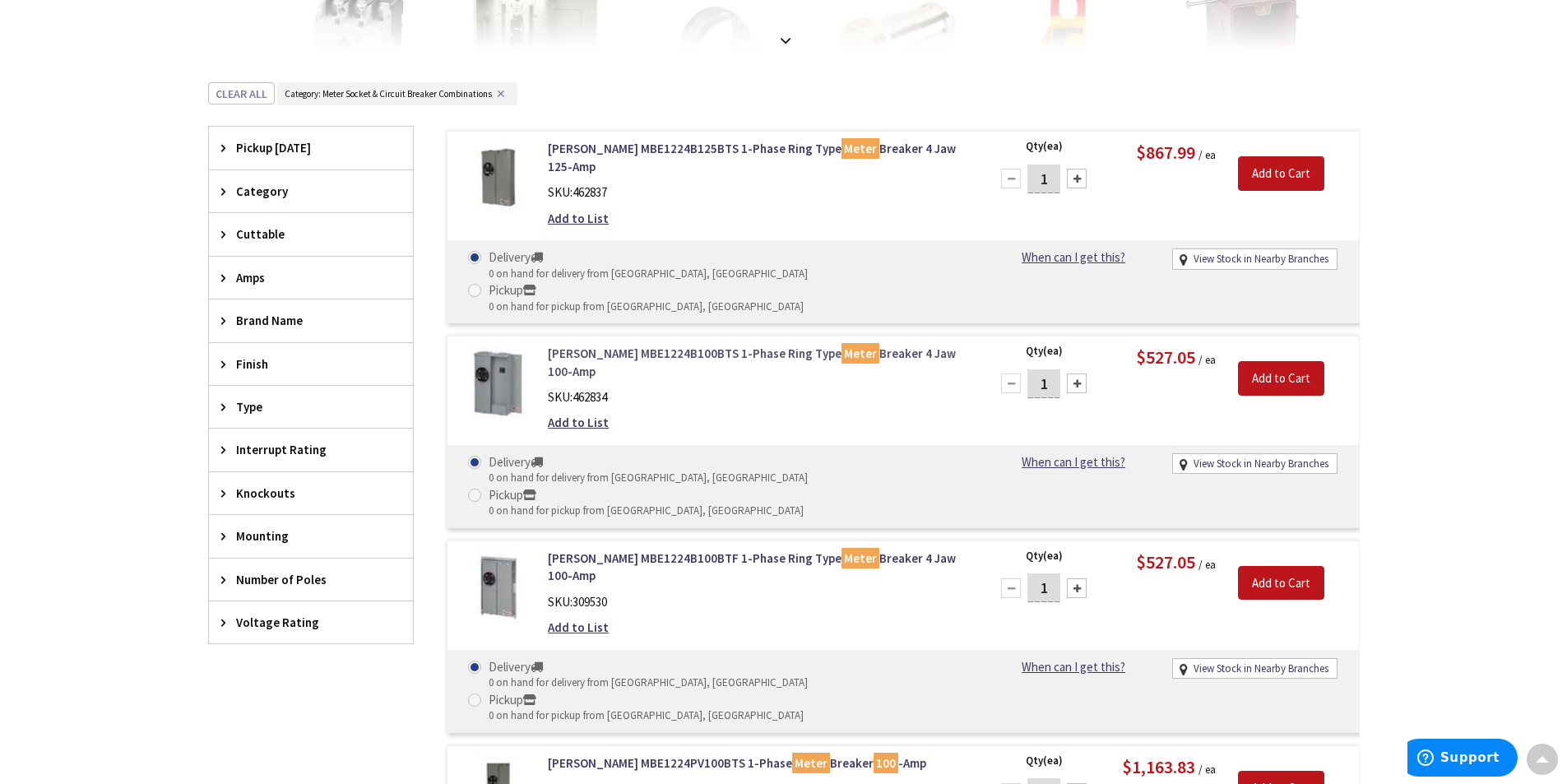
click at [599, 345] on link "Eaton MBE1224B100BTS 1-Phase Ring Type Meter Breaker 4 Jaw 100-Amp" at bounding box center [757, 362] width 419 height 35
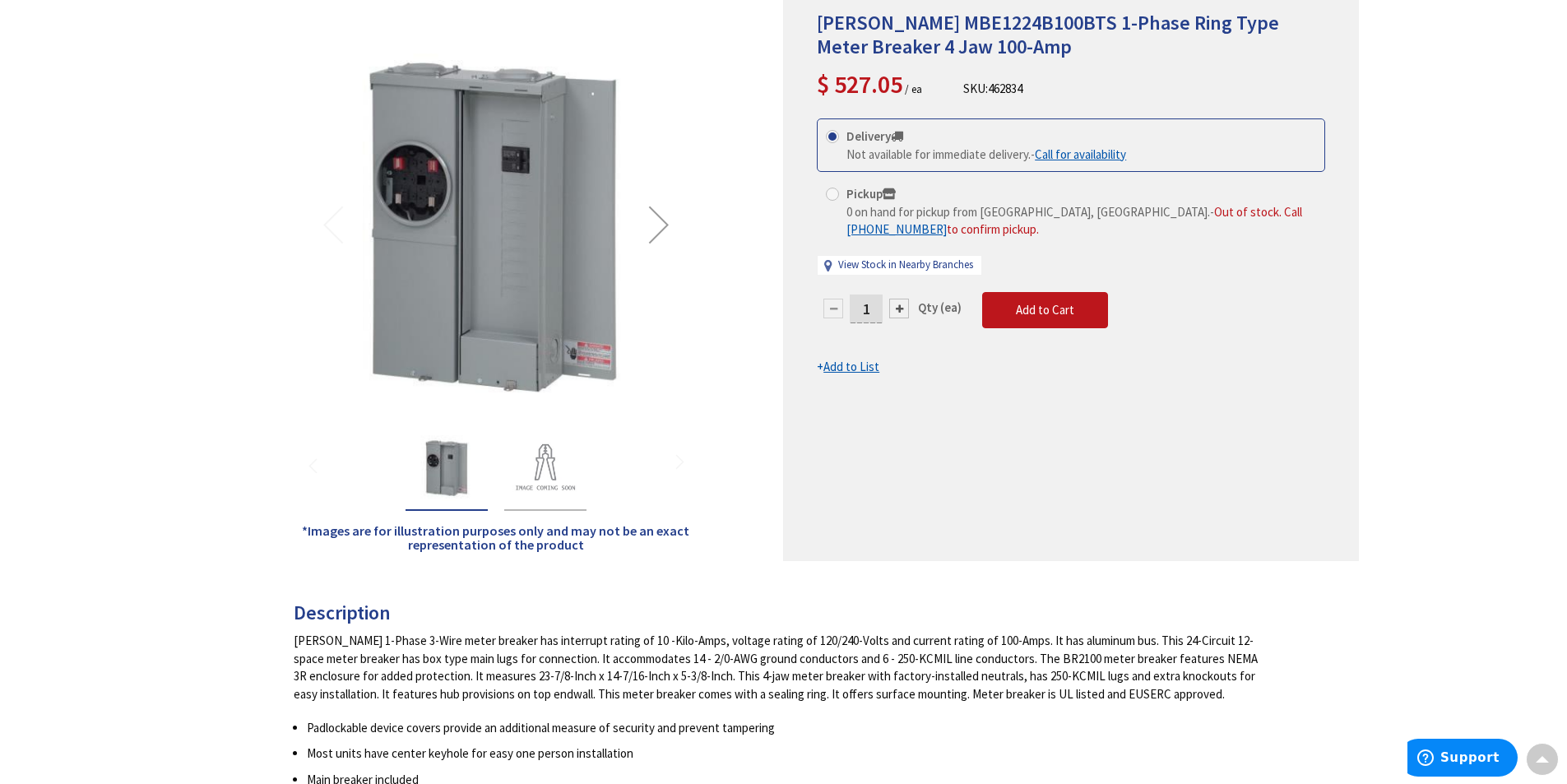
scroll to position [82, 0]
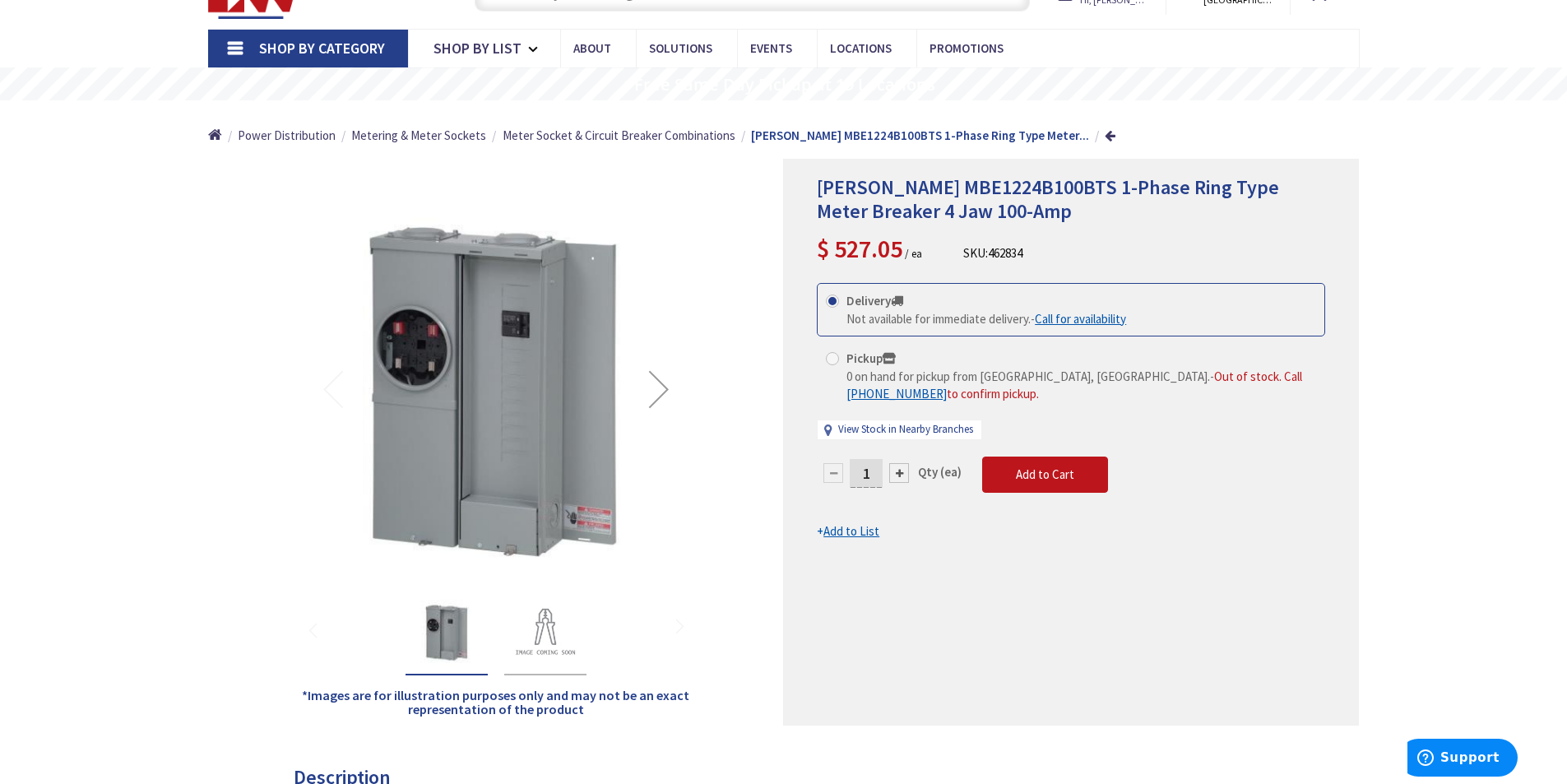
click at [541, 662] on img "Eaton MBE1224B100BTS 1-Phase Ring Type Meter Breaker 4 Jaw 100-Amp" at bounding box center [545, 632] width 65 height 65
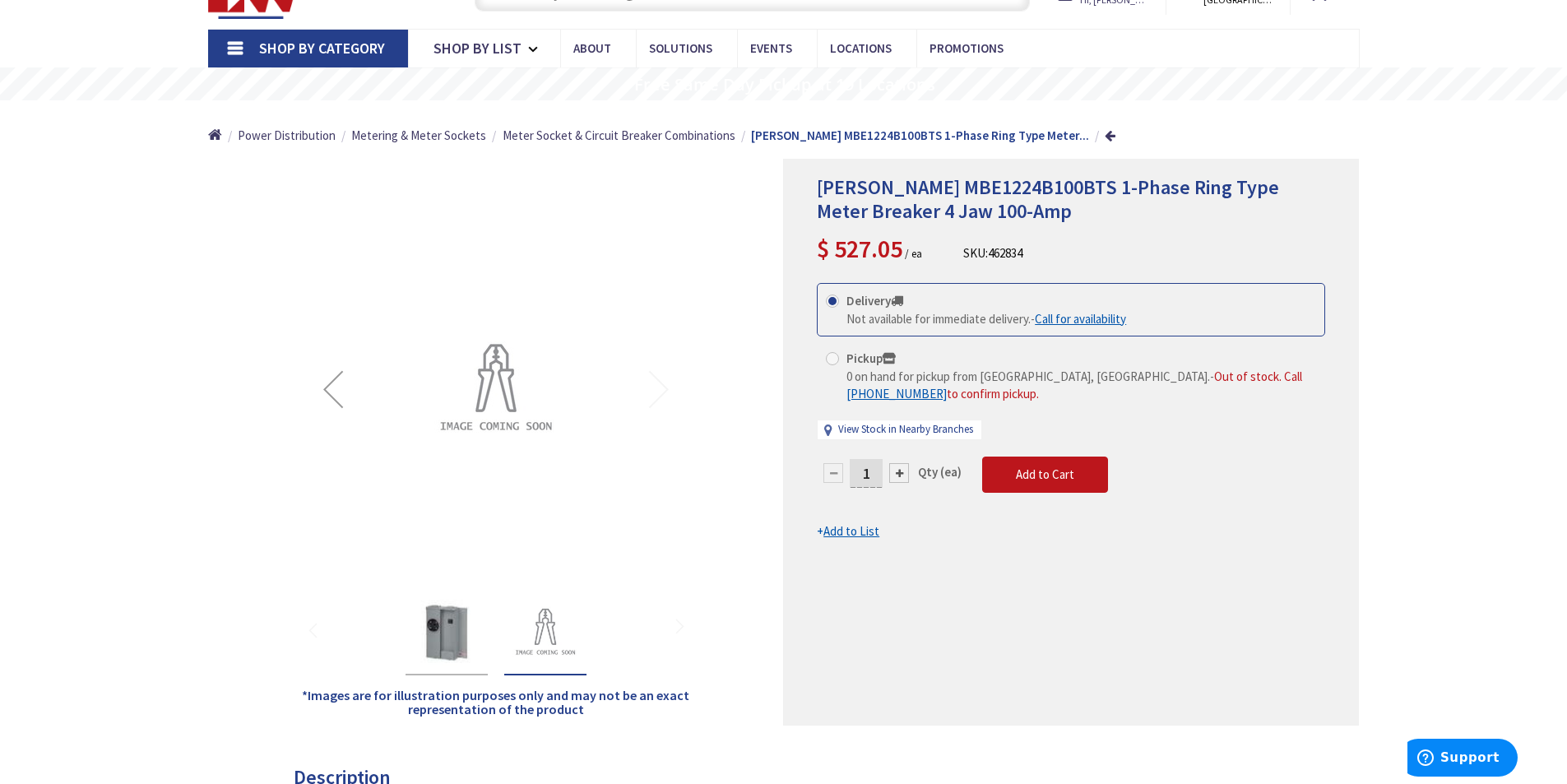
click at [465, 646] on img "Eaton MBE1224B100BTS 1-Phase Ring Type Meter Breaker 4 Jaw 100-Amp" at bounding box center [446, 632] width 65 height 65
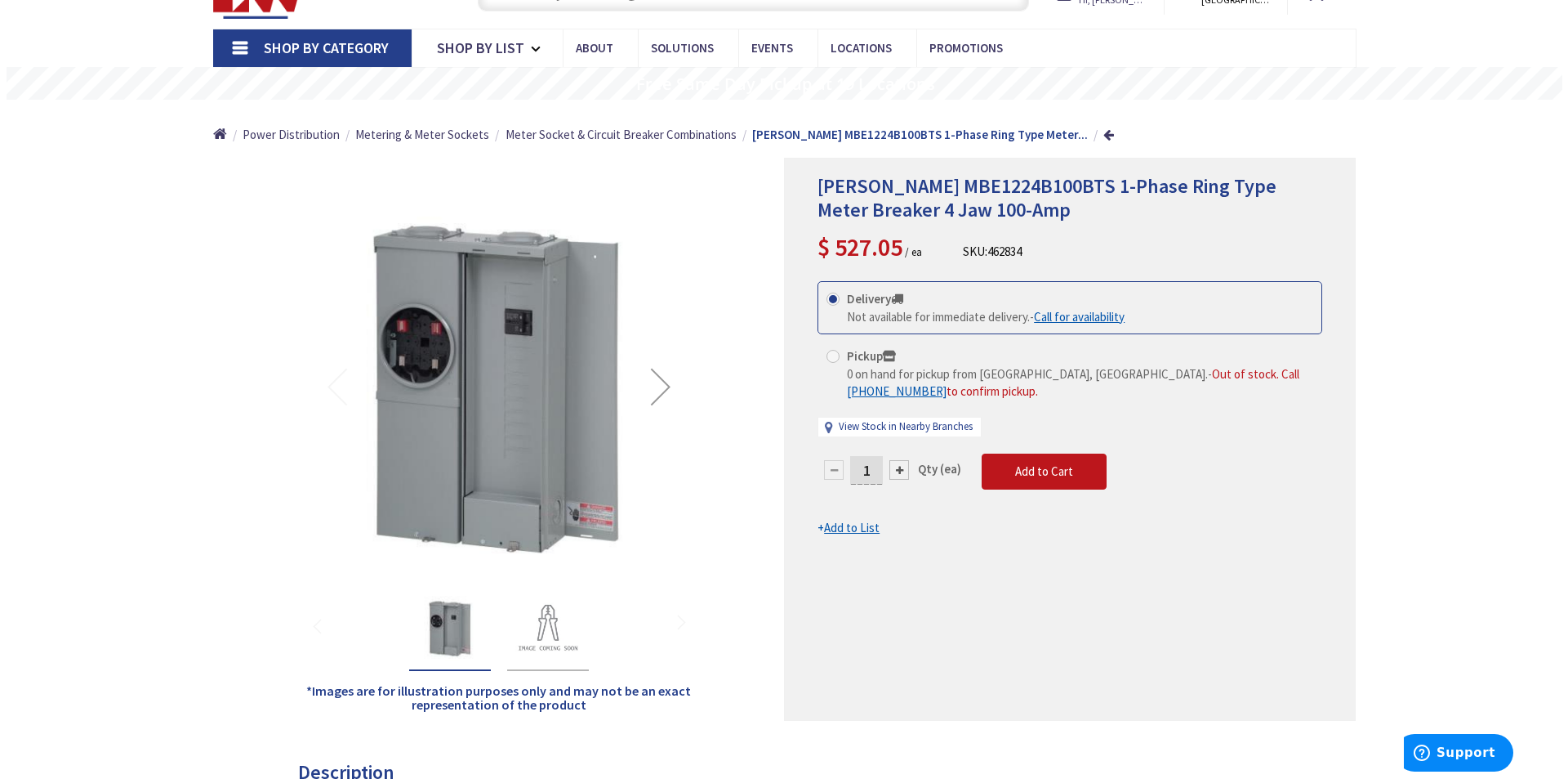
scroll to position [0, 0]
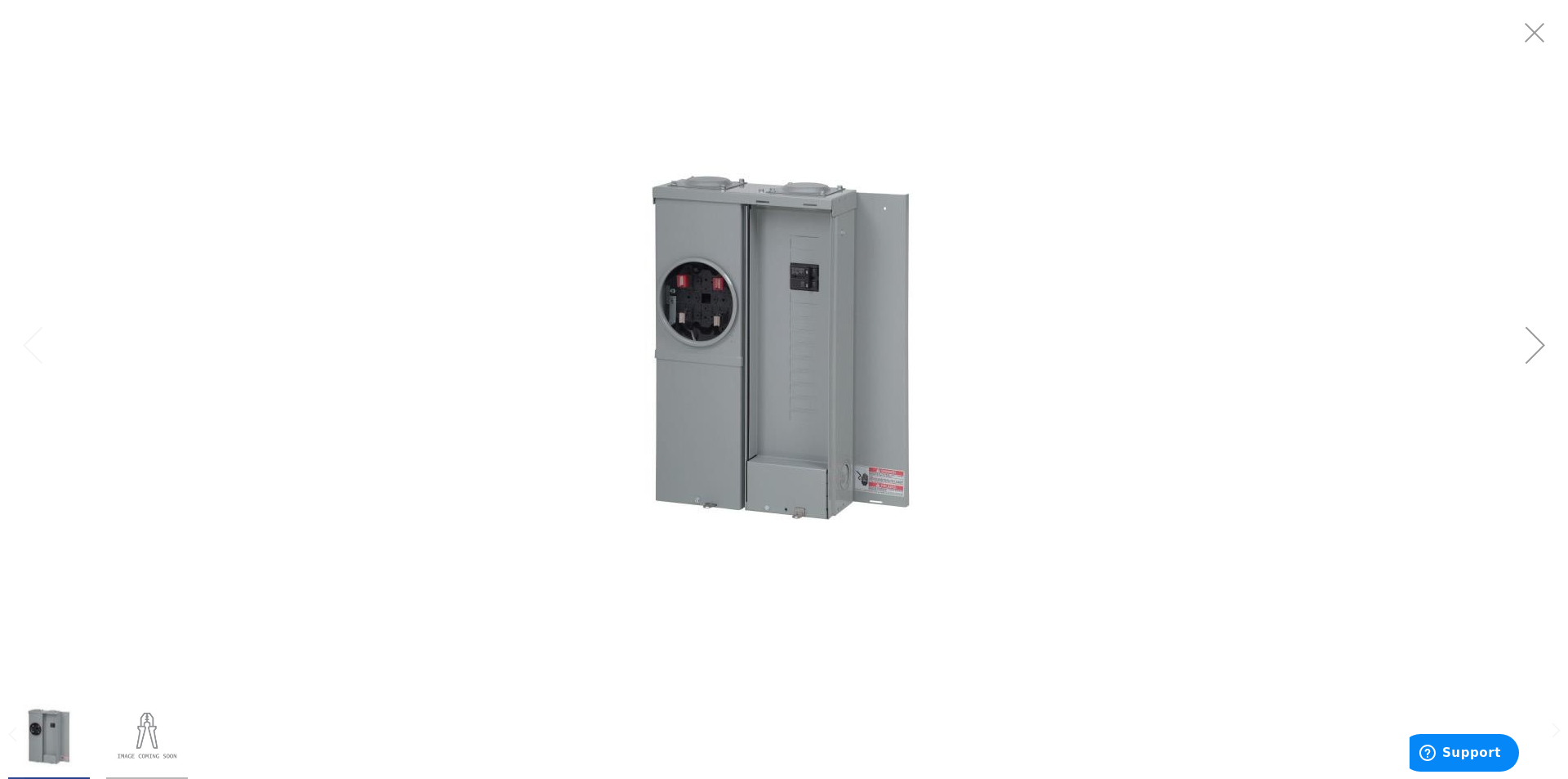
click at [755, 344] on img at bounding box center [784, 345] width 408 height 408
click at [718, 326] on img at bounding box center [784, 345] width 408 height 408
click at [717, 328] on img at bounding box center [784, 345] width 408 height 408
